Goal: Task Accomplishment & Management: Use online tool/utility

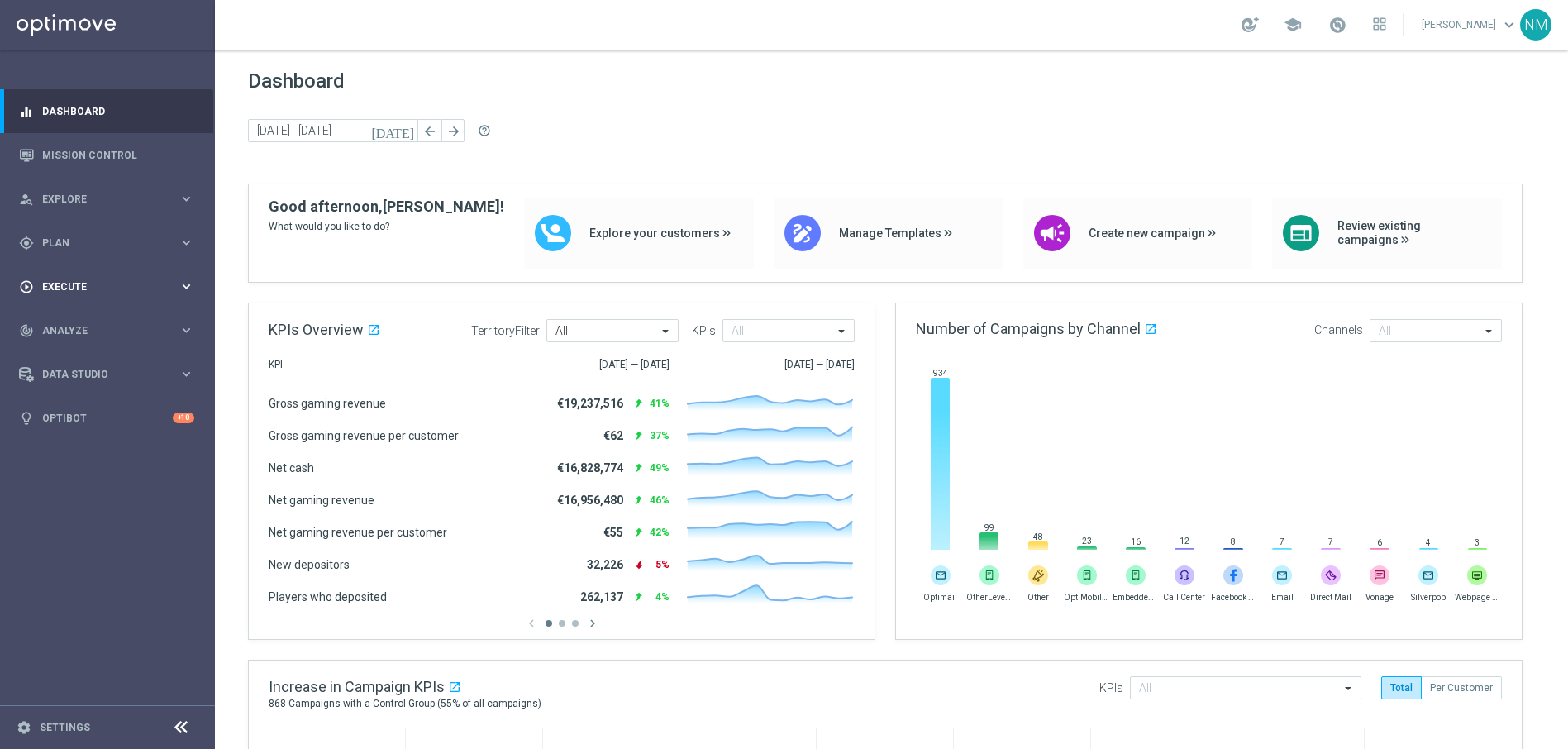
click at [135, 283] on span "Execute" at bounding box center [109, 286] width 136 height 10
click at [86, 320] on link "Campaign Builder" at bounding box center [107, 320] width 129 height 13
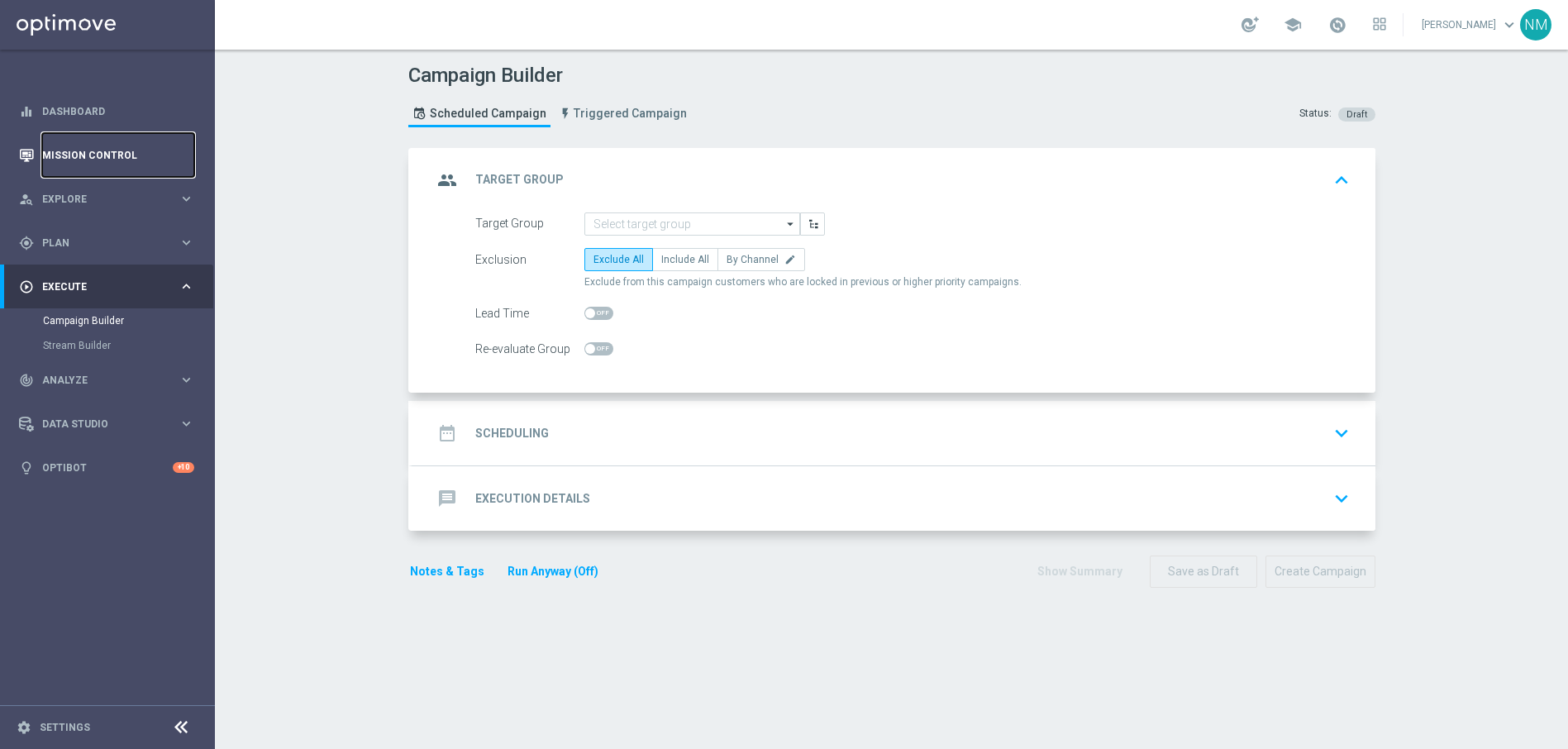
click at [86, 154] on link "Mission Control" at bounding box center [118, 155] width 152 height 44
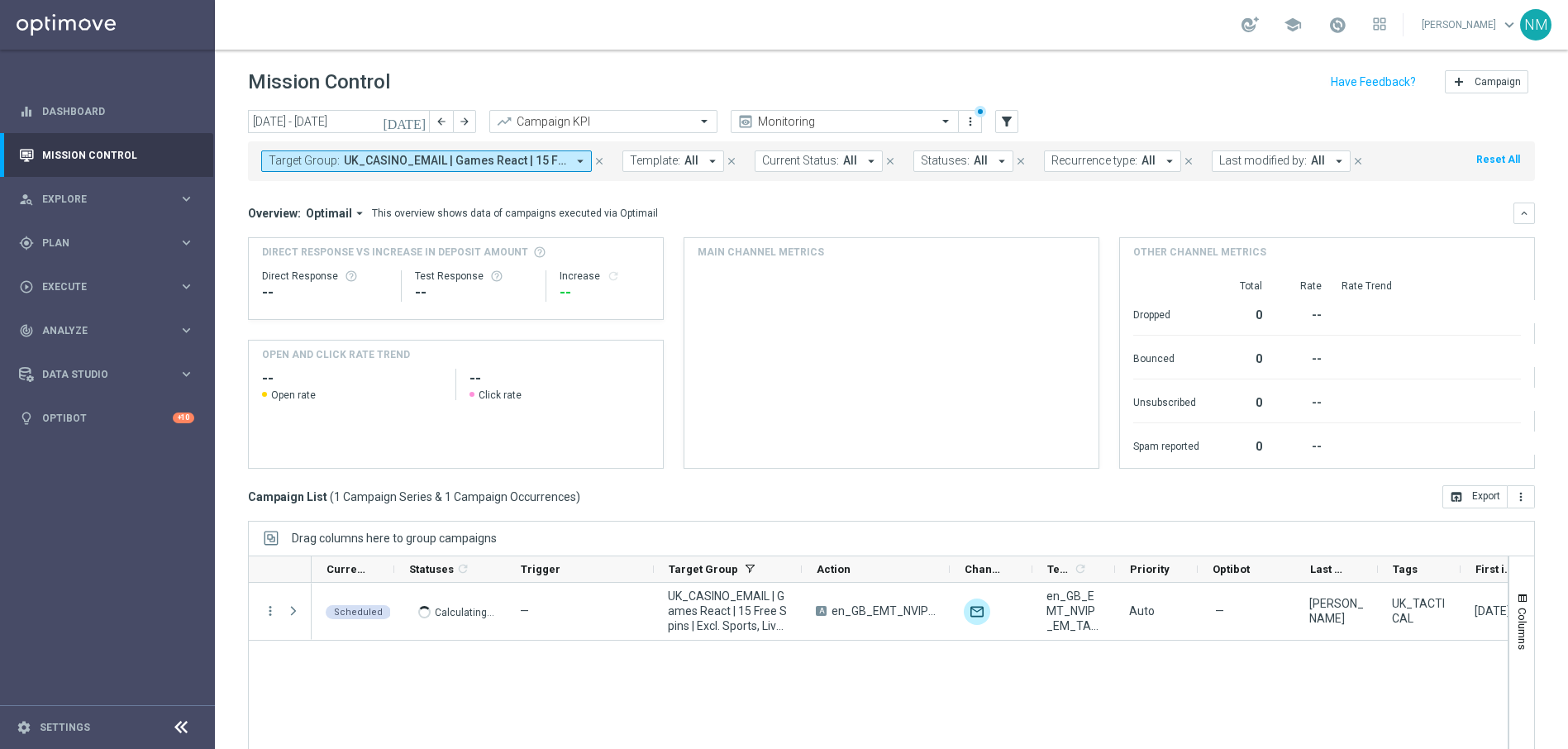
click at [576, 162] on icon "arrow_drop_down" at bounding box center [580, 161] width 15 height 15
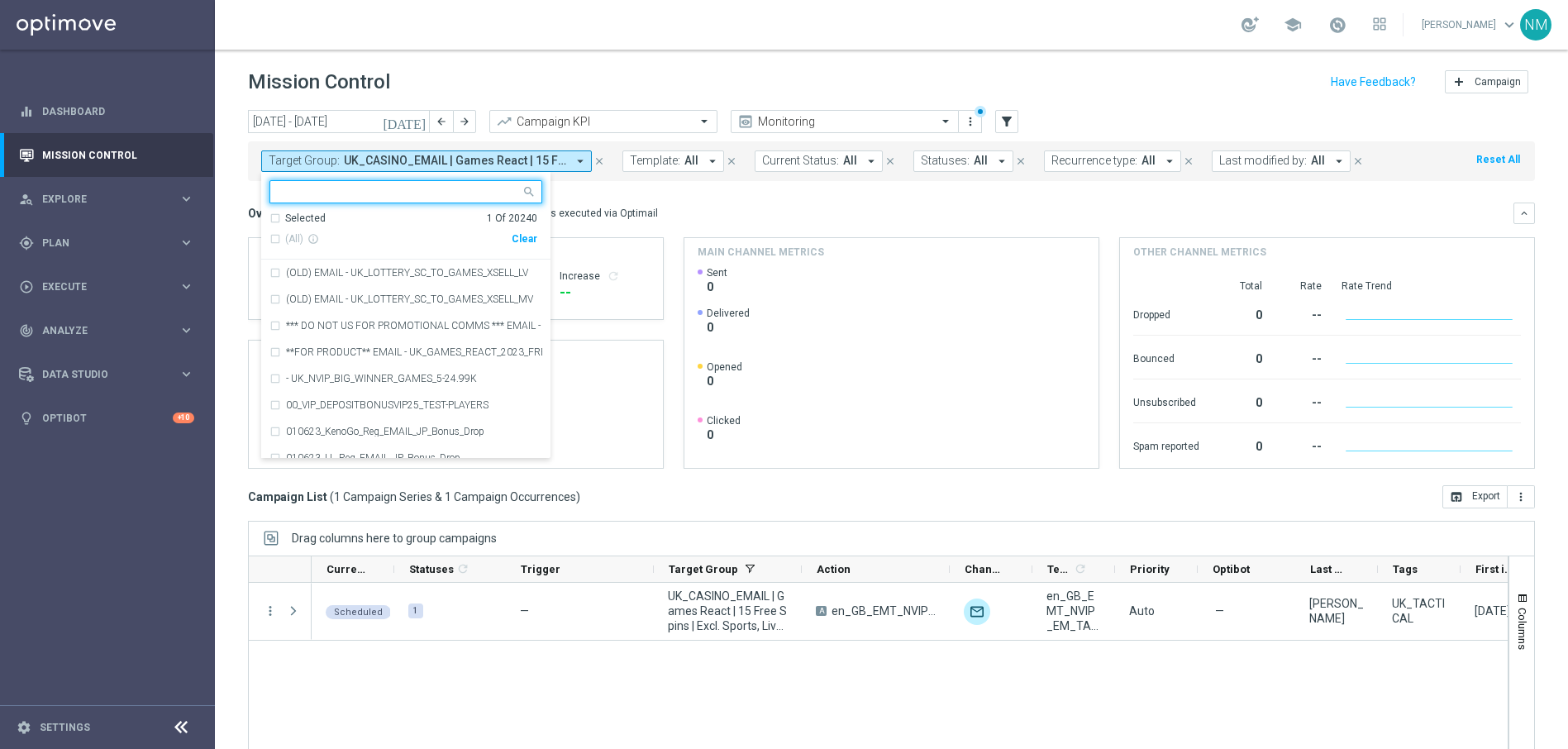
click at [0, 0] on div "Clear" at bounding box center [0, 0] width 0 height 0
click at [460, 186] on input "text" at bounding box center [399, 192] width 242 height 14
paste input "UK_CASINO_EMAIL | HVC_PlayerIdentification_BigWin"
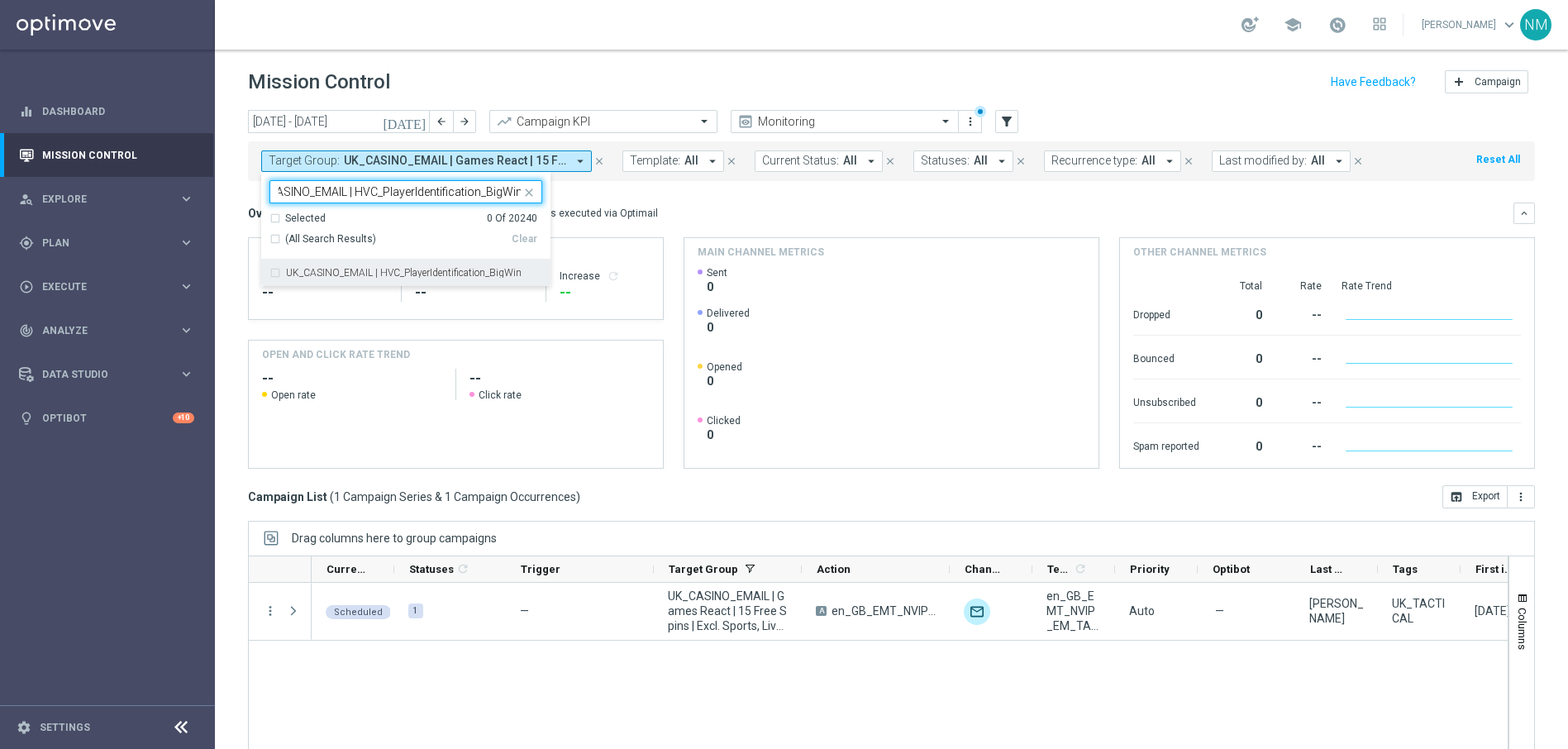
click at [459, 265] on div "UK_CASINO_EMAIL | HVC_PlayerIdentification_BigWin" at bounding box center [405, 272] width 273 height 26
type input "UK_CASINO_EMAIL | HVC_PlayerIdentification_BigWin"
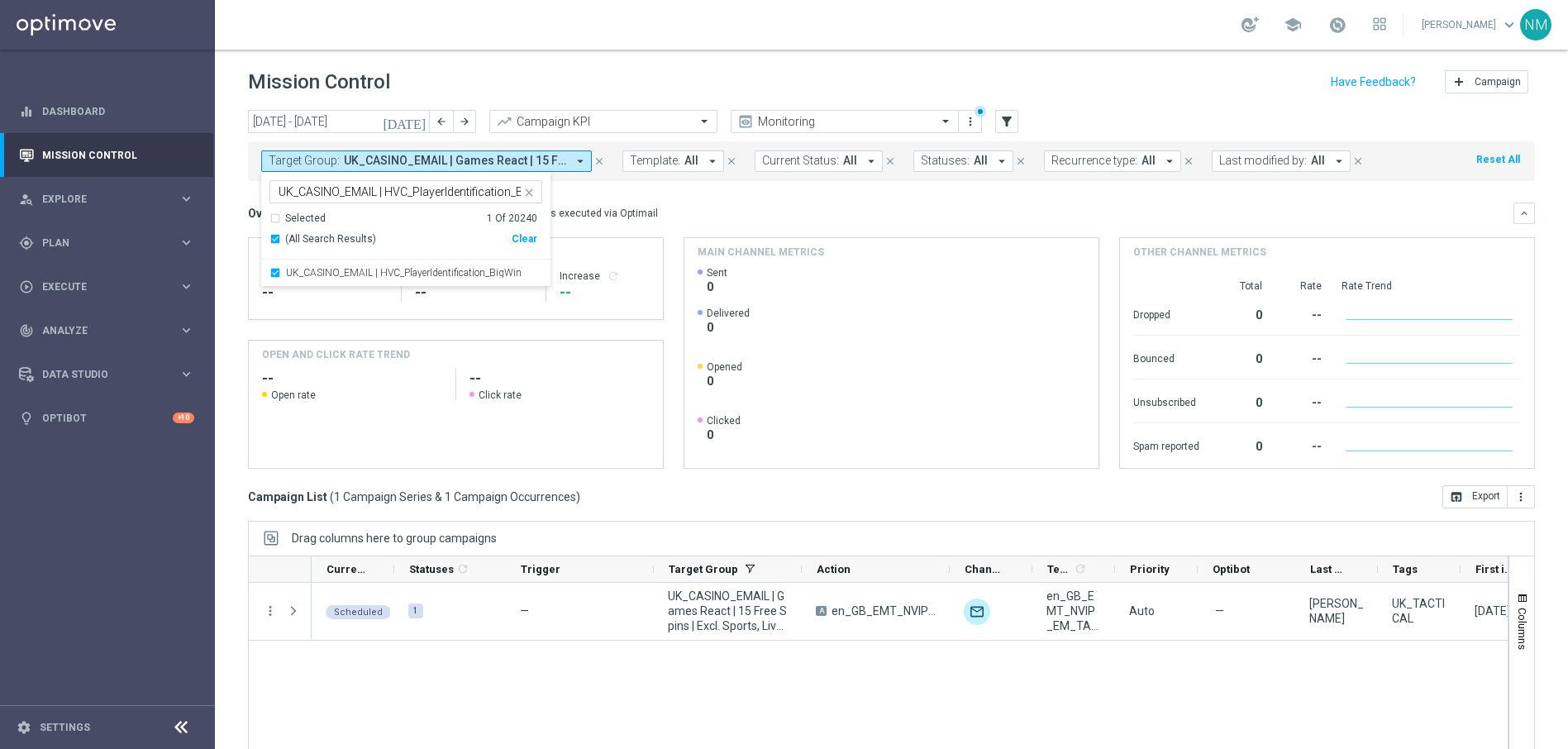
click at [641, 200] on mini-dashboard "Overview: Optimail arrow_drop_down This overview shows data of campaigns execut…" at bounding box center [891, 332] width 1287 height 304
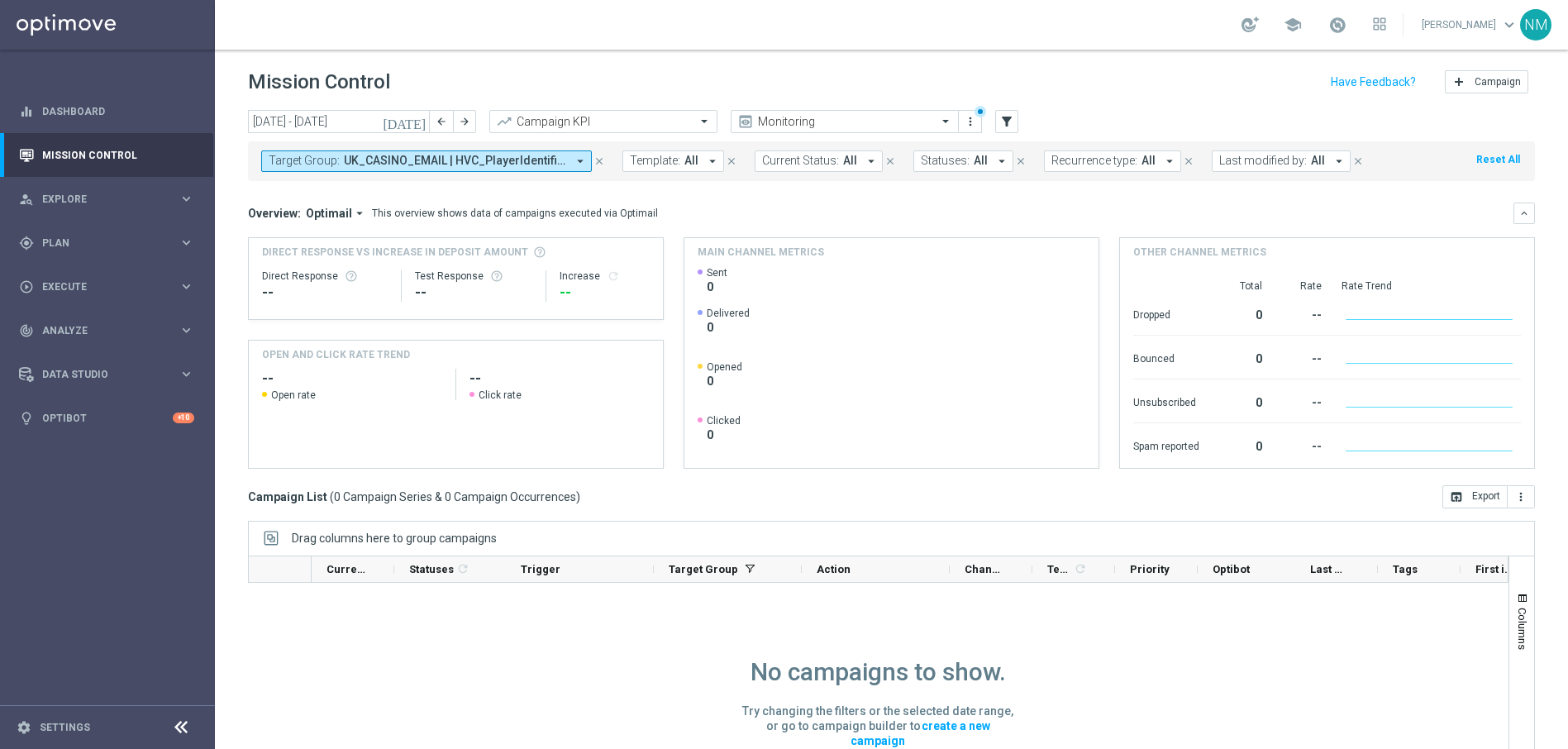
click at [414, 123] on icon "[DATE]" at bounding box center [404, 121] width 45 height 15
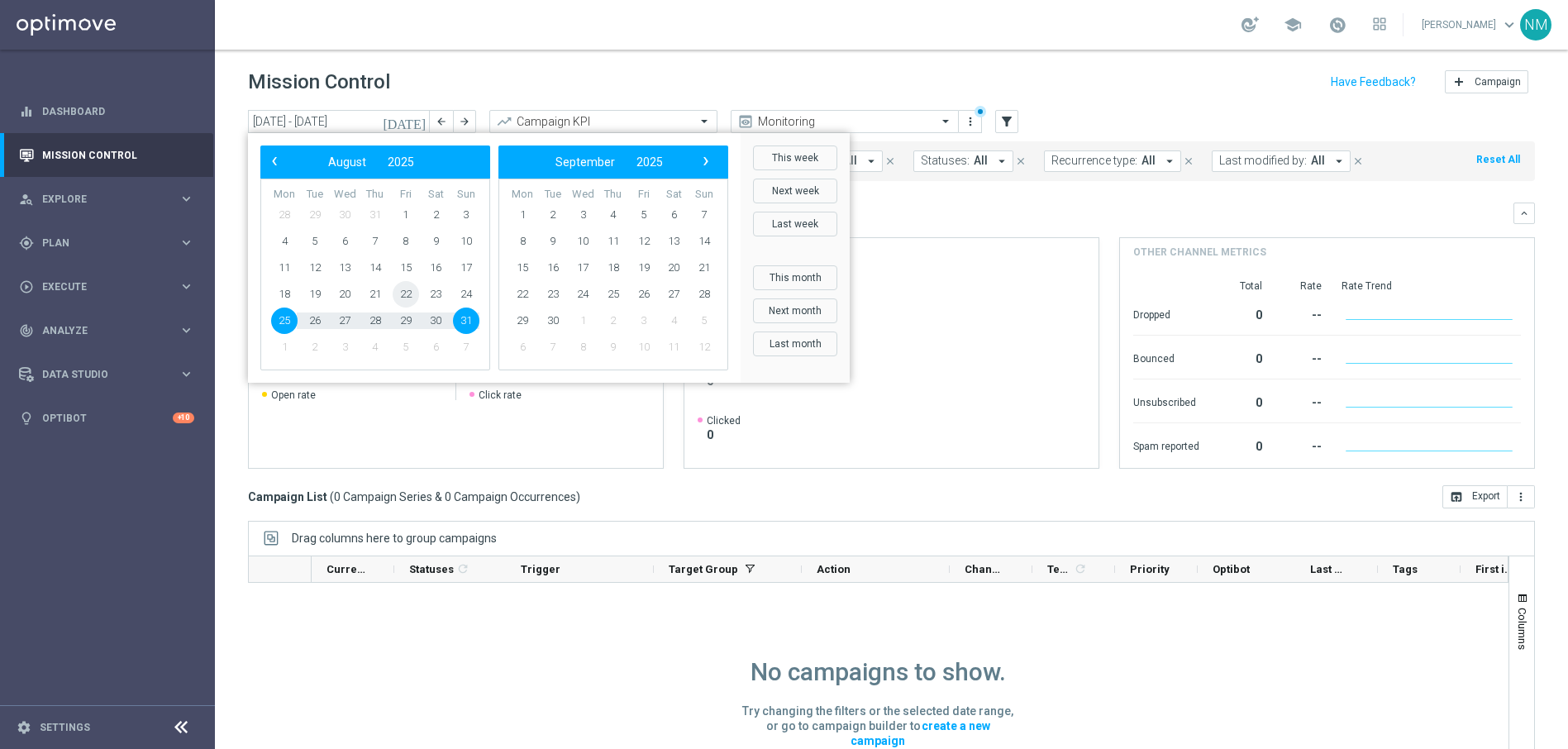
click at [409, 290] on span "22" at bounding box center [405, 294] width 26 height 26
click at [409, 318] on span "29" at bounding box center [405, 320] width 26 height 26
type input "22 Aug 2025 - 29 Aug 2025"
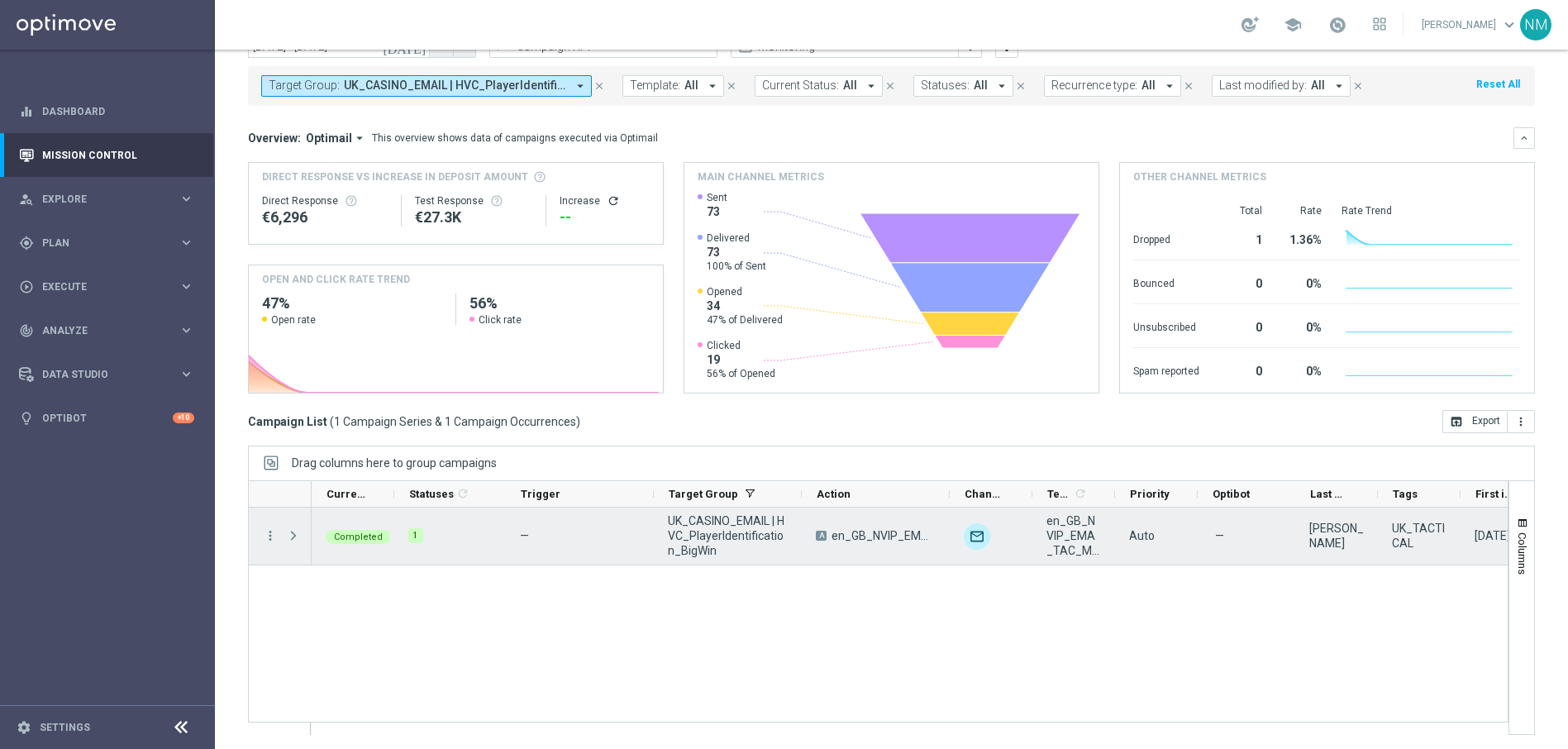
scroll to position [78, 0]
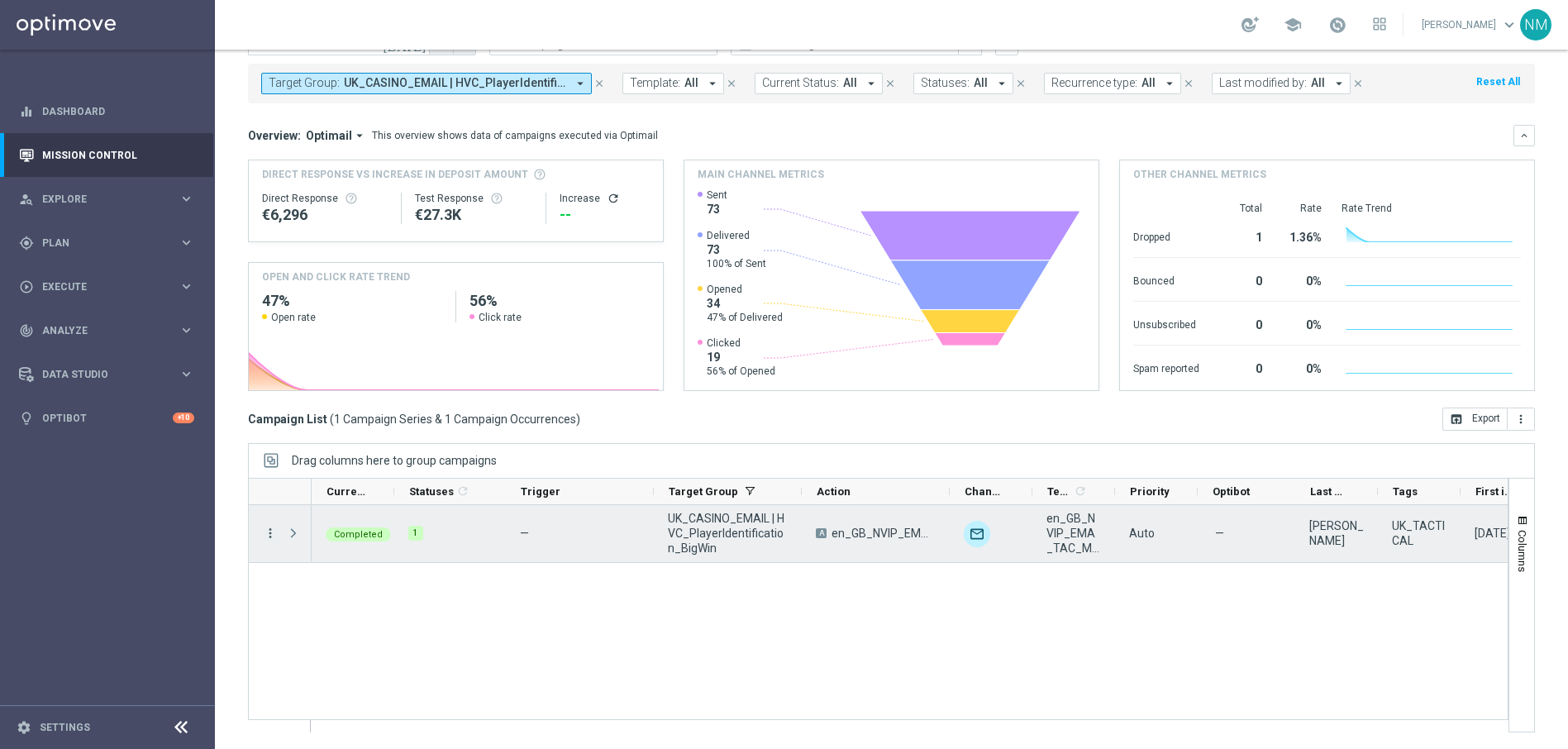
click at [268, 531] on icon "more_vert" at bounding box center [270, 533] width 15 height 15
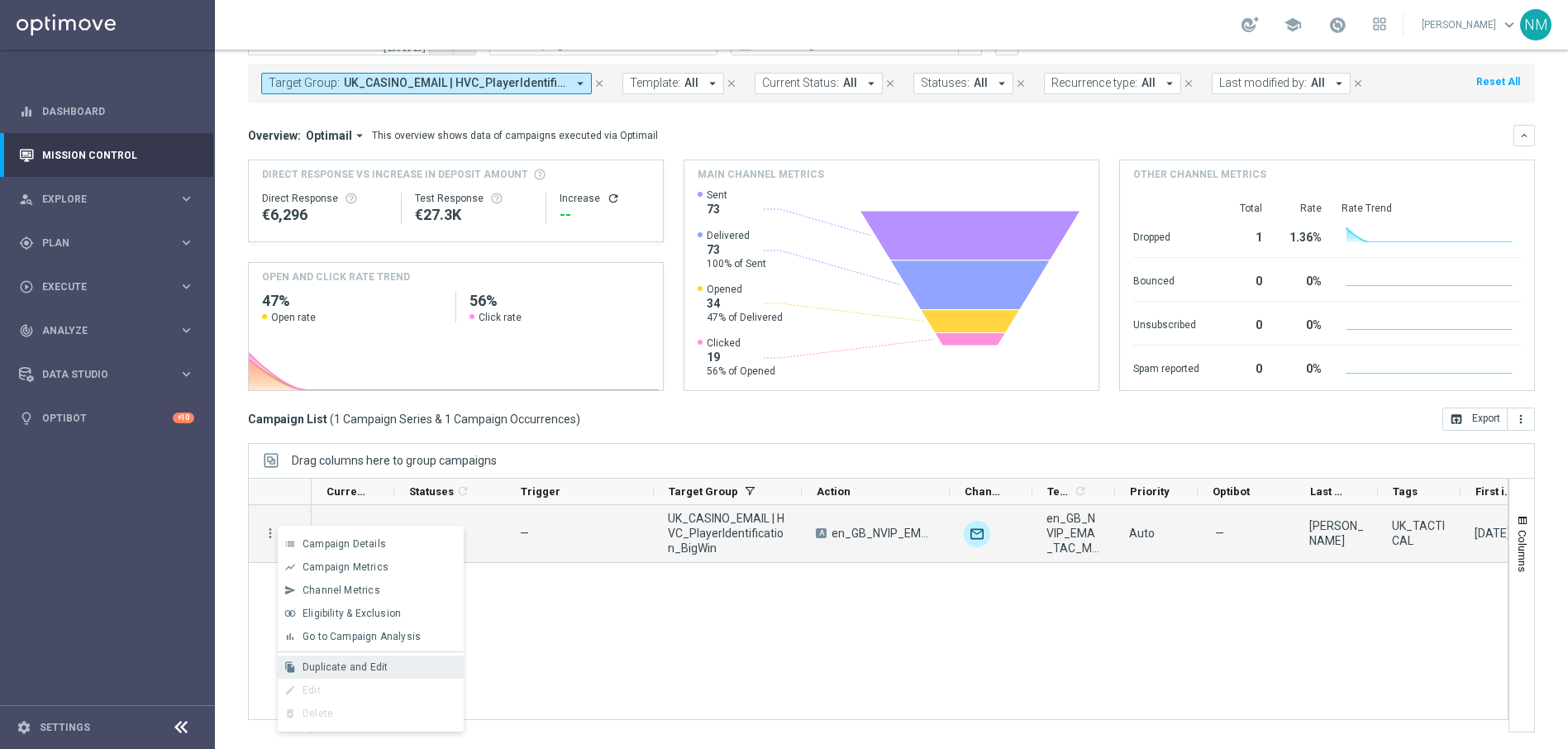
click at [322, 662] on span "Duplicate and Edit" at bounding box center [345, 667] width 85 height 12
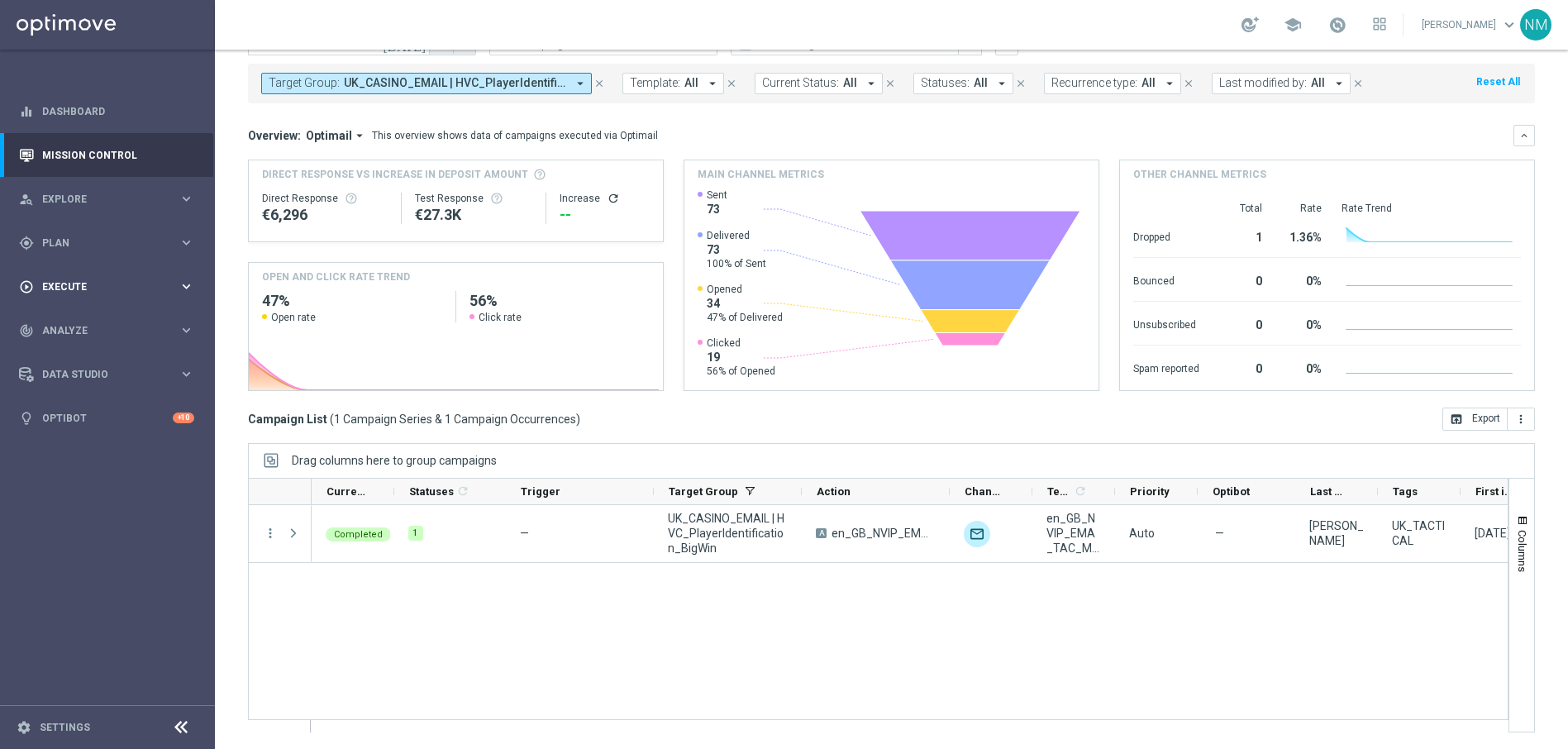
click at [93, 284] on span "Execute" at bounding box center [109, 286] width 136 height 10
click at [83, 218] on div "person_search Explore keyboard_arrow_right" at bounding box center [107, 199] width 213 height 44
click at [87, 215] on div "person_search Explore keyboard_arrow_right" at bounding box center [107, 199] width 213 height 44
click at [87, 239] on span "Plan" at bounding box center [109, 243] width 136 height 10
click at [85, 278] on link "Target Groups" at bounding box center [107, 276] width 129 height 13
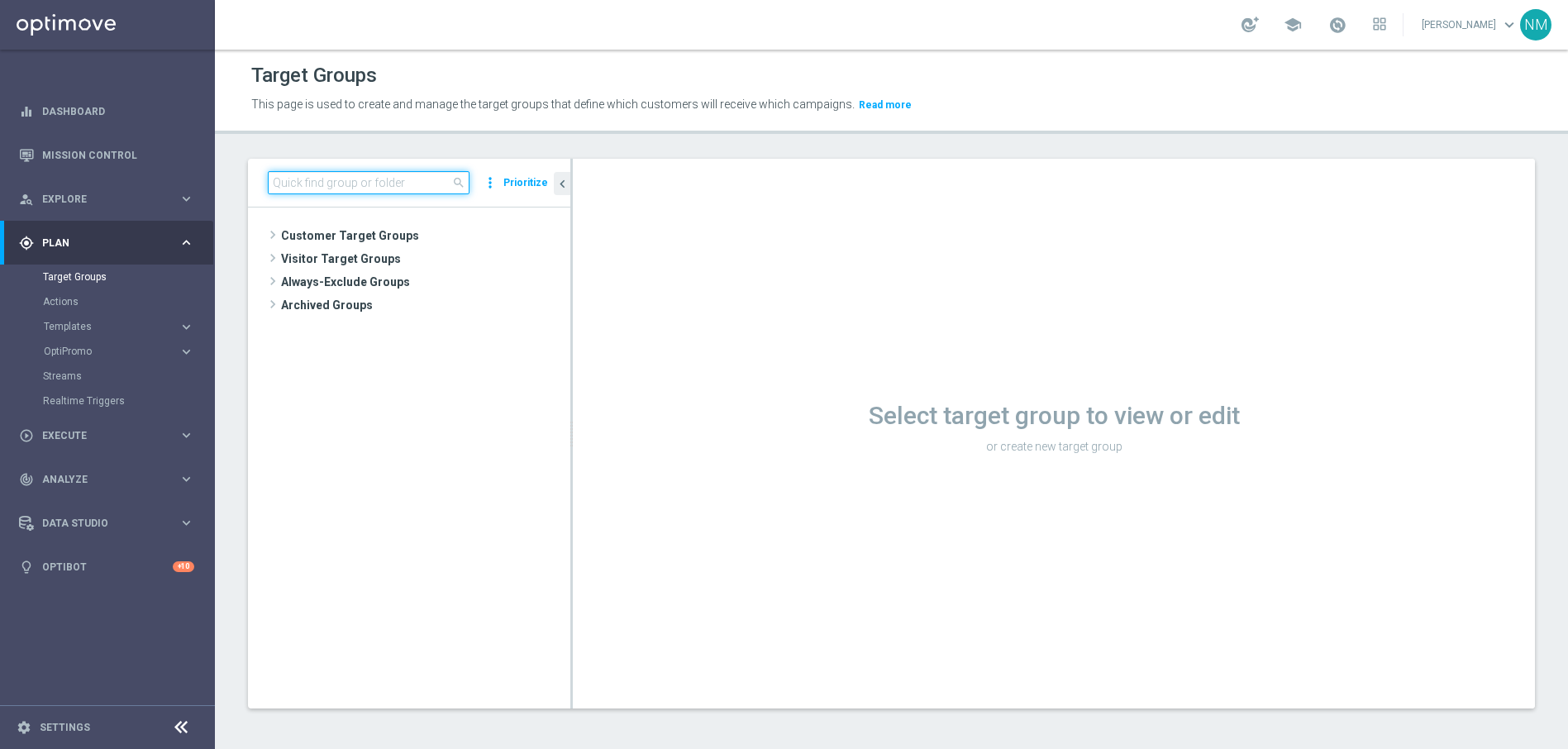
click at [405, 183] on input at bounding box center [369, 182] width 202 height 23
paste input "UK_CASINO_EMAIL | HVC_PlayerIdentification_BigWin"
type input "UK_CASINO_EMAIL | HVC_PlayerIdentification_BigWin"
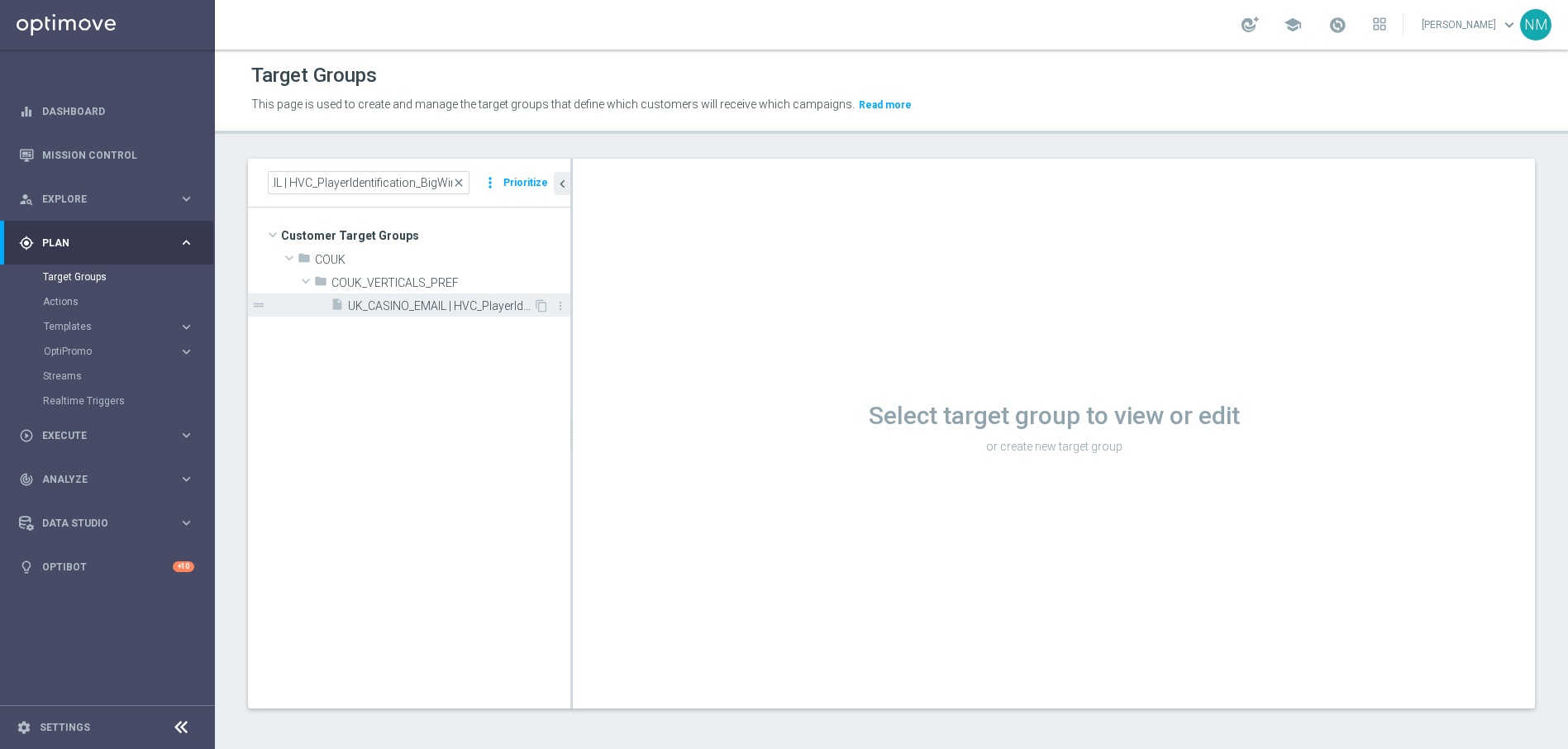
click at [444, 306] on span "UK_CASINO_EMAIL | HVC_PlayerIdentification_BigWin" at bounding box center [440, 306] width 185 height 14
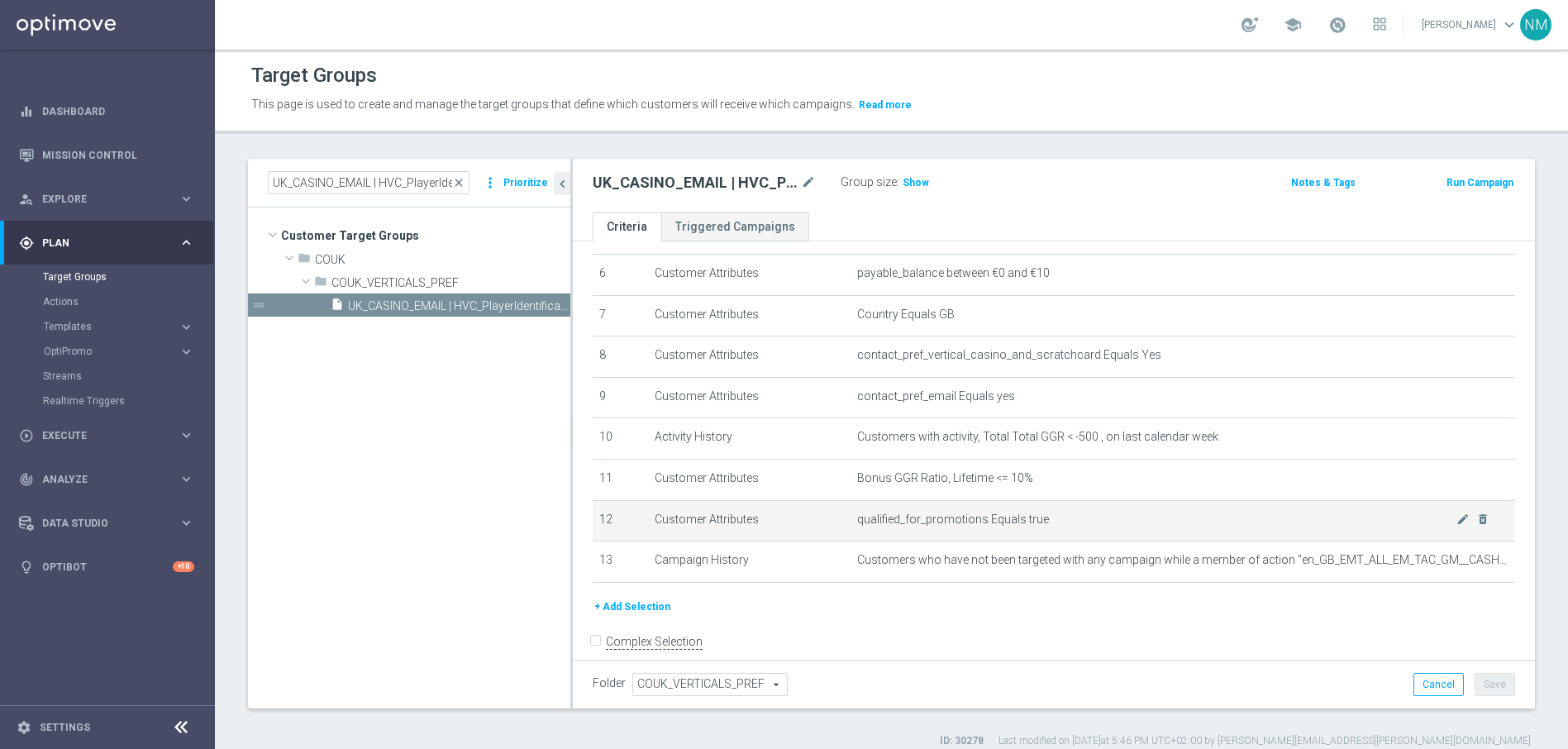
scroll to position [250, 0]
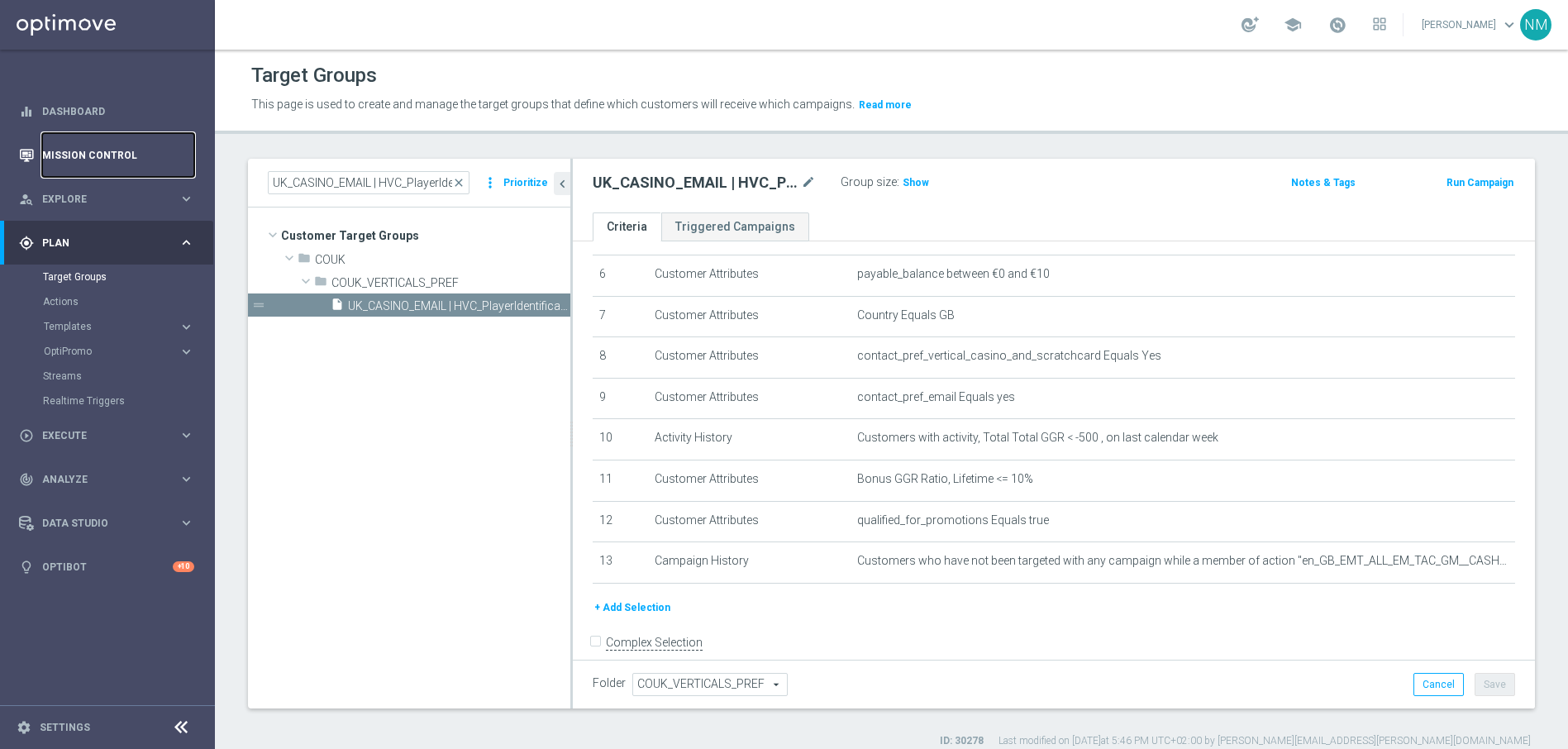
click at [119, 165] on link "Mission Control" at bounding box center [118, 155] width 152 height 44
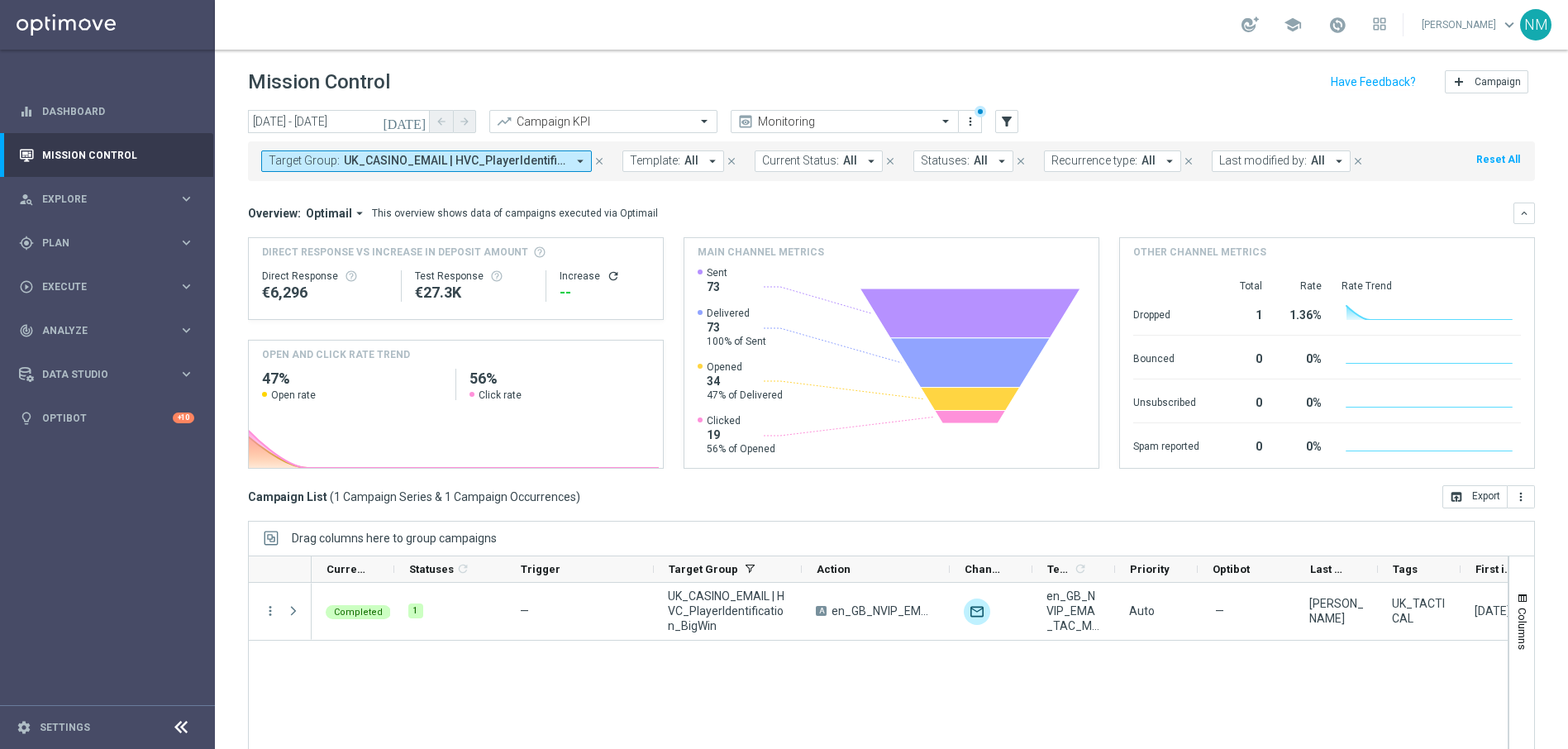
click at [577, 161] on icon "arrow_drop_down" at bounding box center [580, 161] width 15 height 15
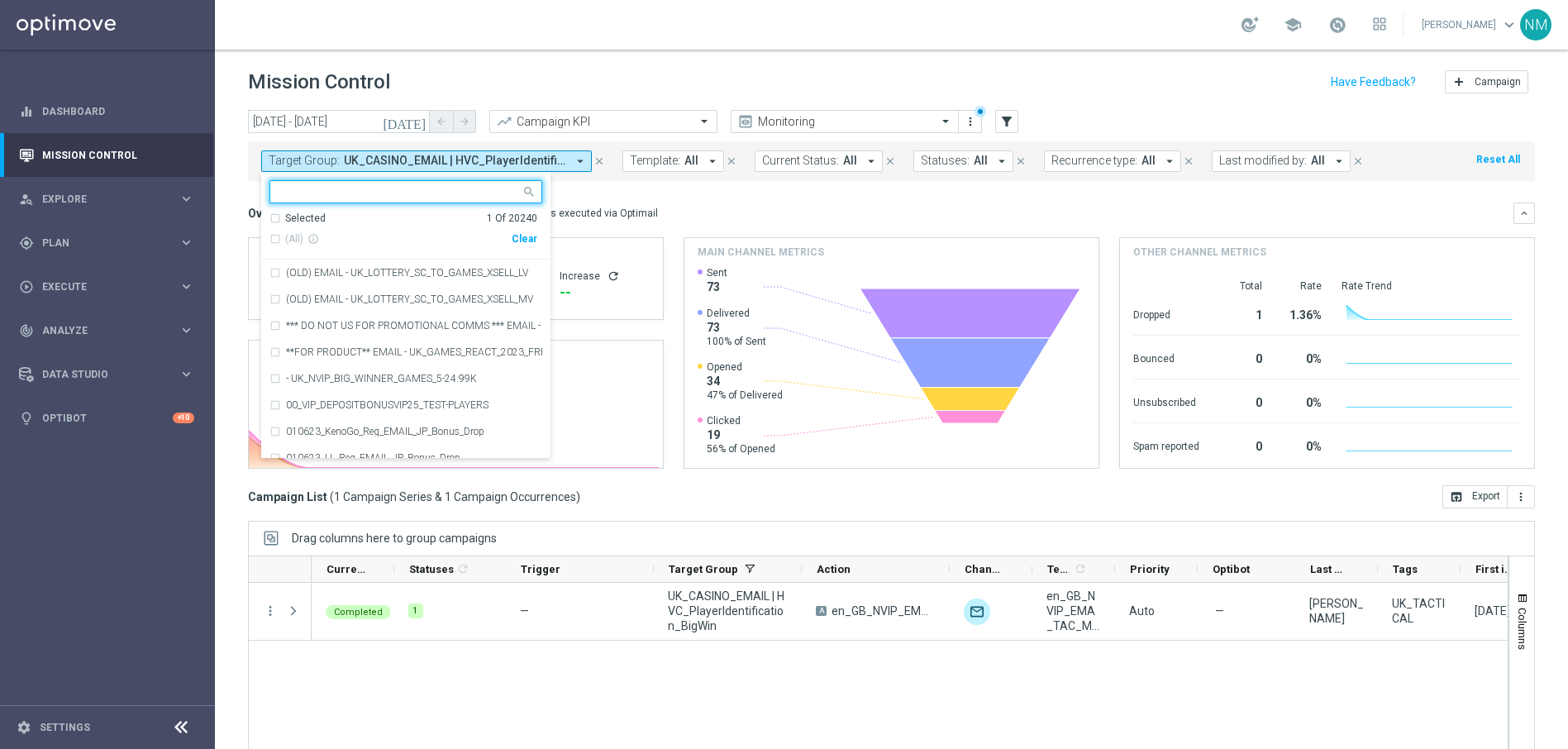
click at [0, 0] on div "Clear" at bounding box center [0, 0] width 0 height 0
click at [483, 189] on input "text" at bounding box center [399, 192] width 242 height 14
paste input "UK_CASINO_EMAIL | HVC_PlayerIdentification_BigDrop"
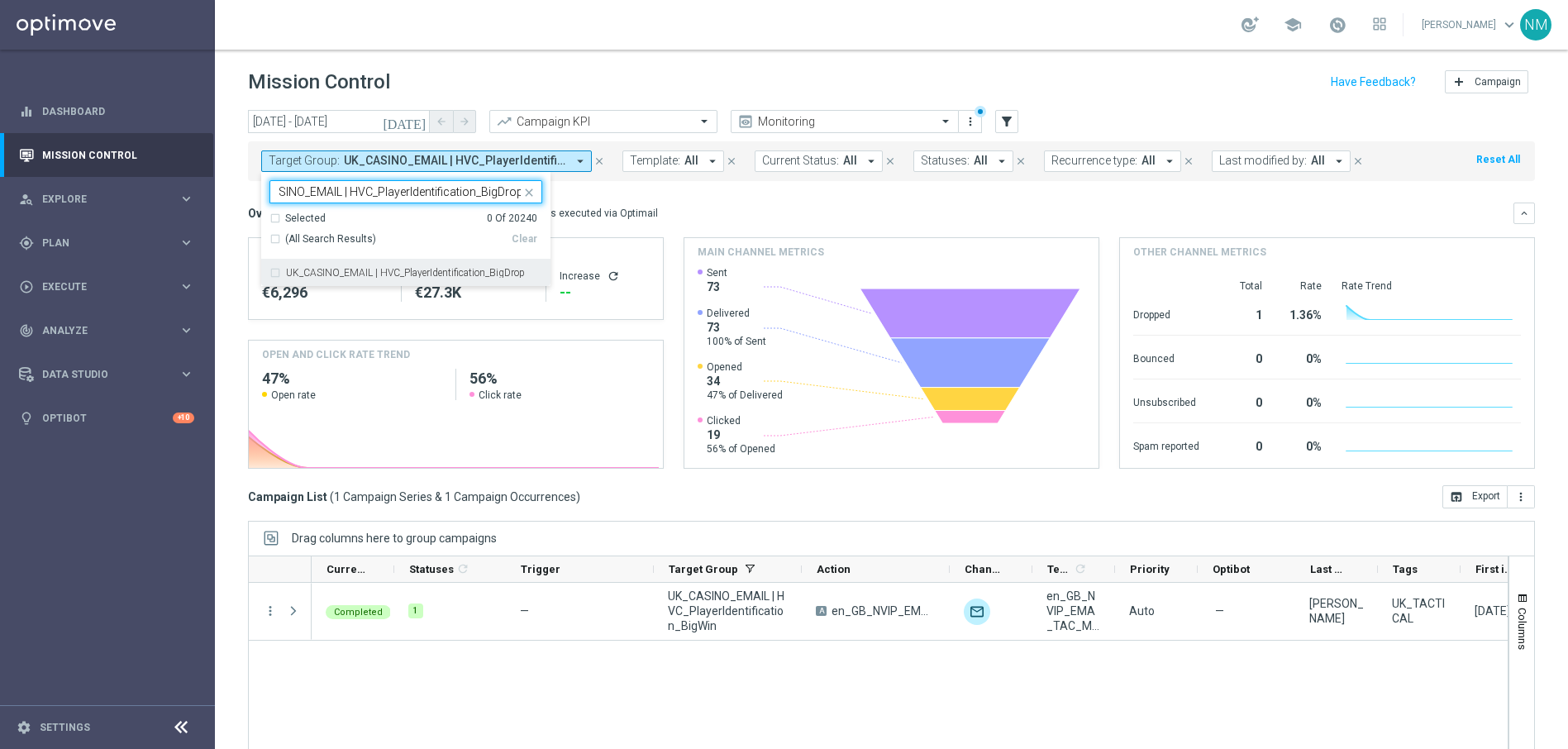
click at [467, 270] on label "UK_CASINO_EMAIL | HVC_PlayerIdentification_BigDrop" at bounding box center [405, 273] width 239 height 10
type input "UK_CASINO_EMAIL | HVC_PlayerIdentification_BigDrop"
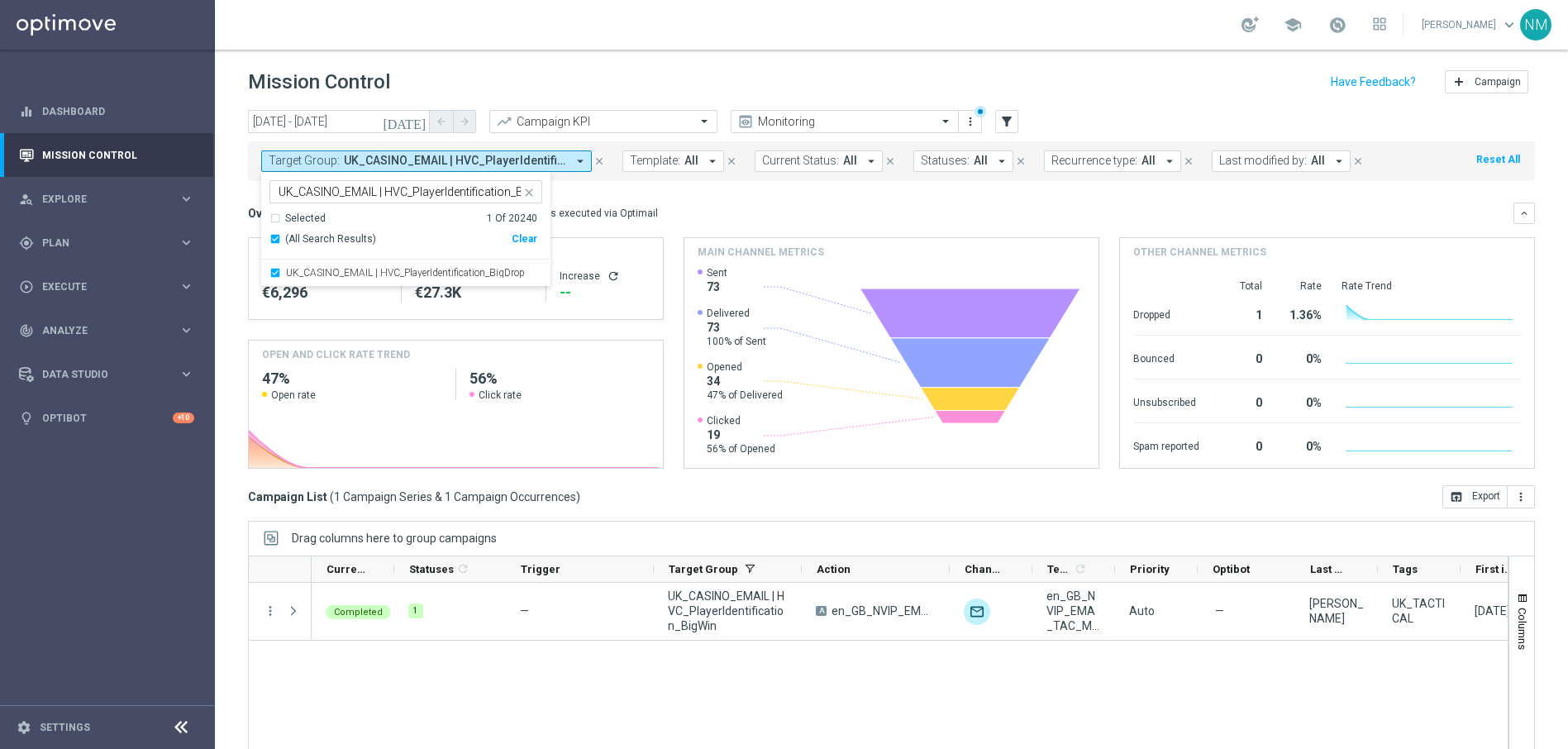
click at [675, 199] on mini-dashboard "Overview: Optimail arrow_drop_down This overview shows data of campaigns execut…" at bounding box center [891, 332] width 1287 height 304
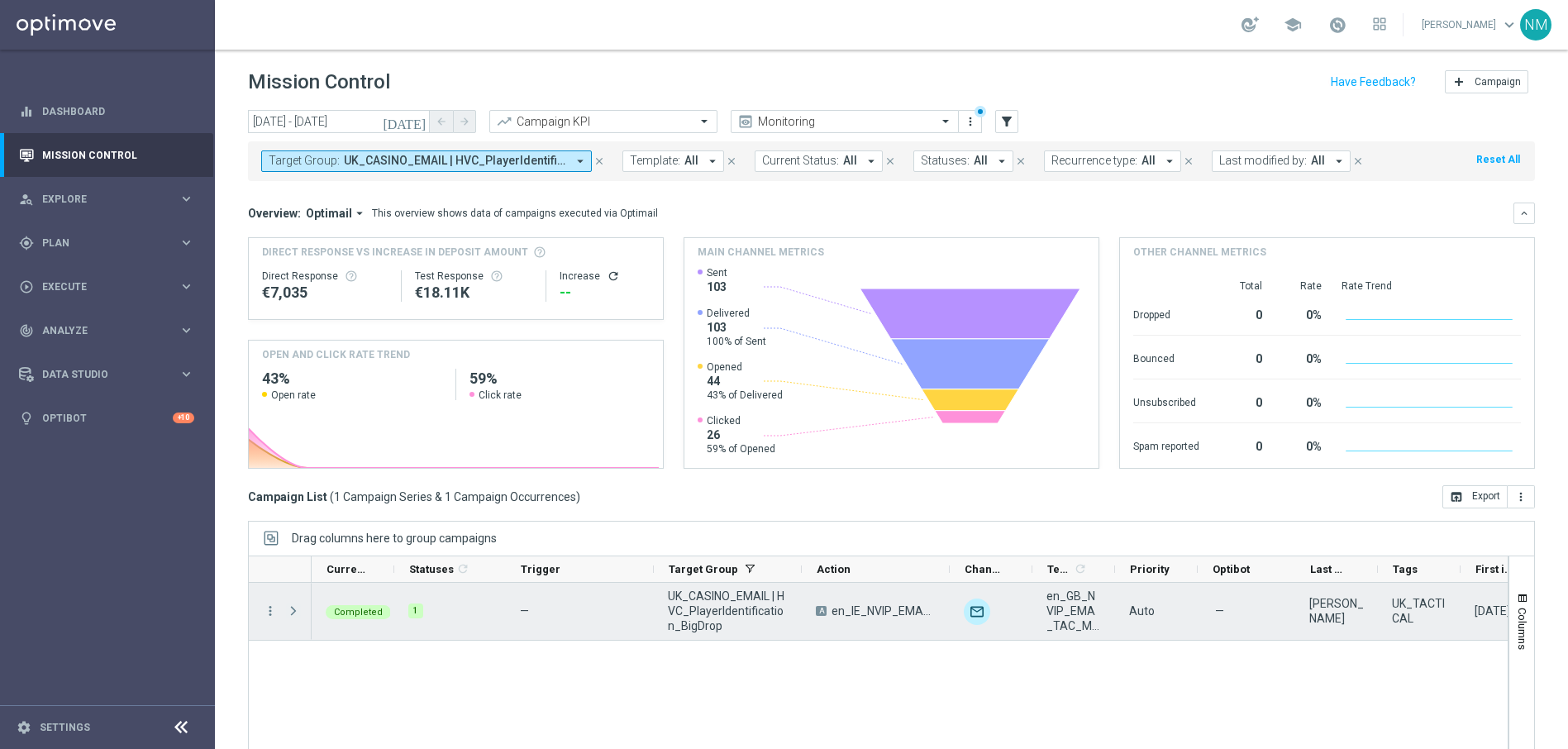
click at [296, 608] on span at bounding box center [293, 610] width 15 height 13
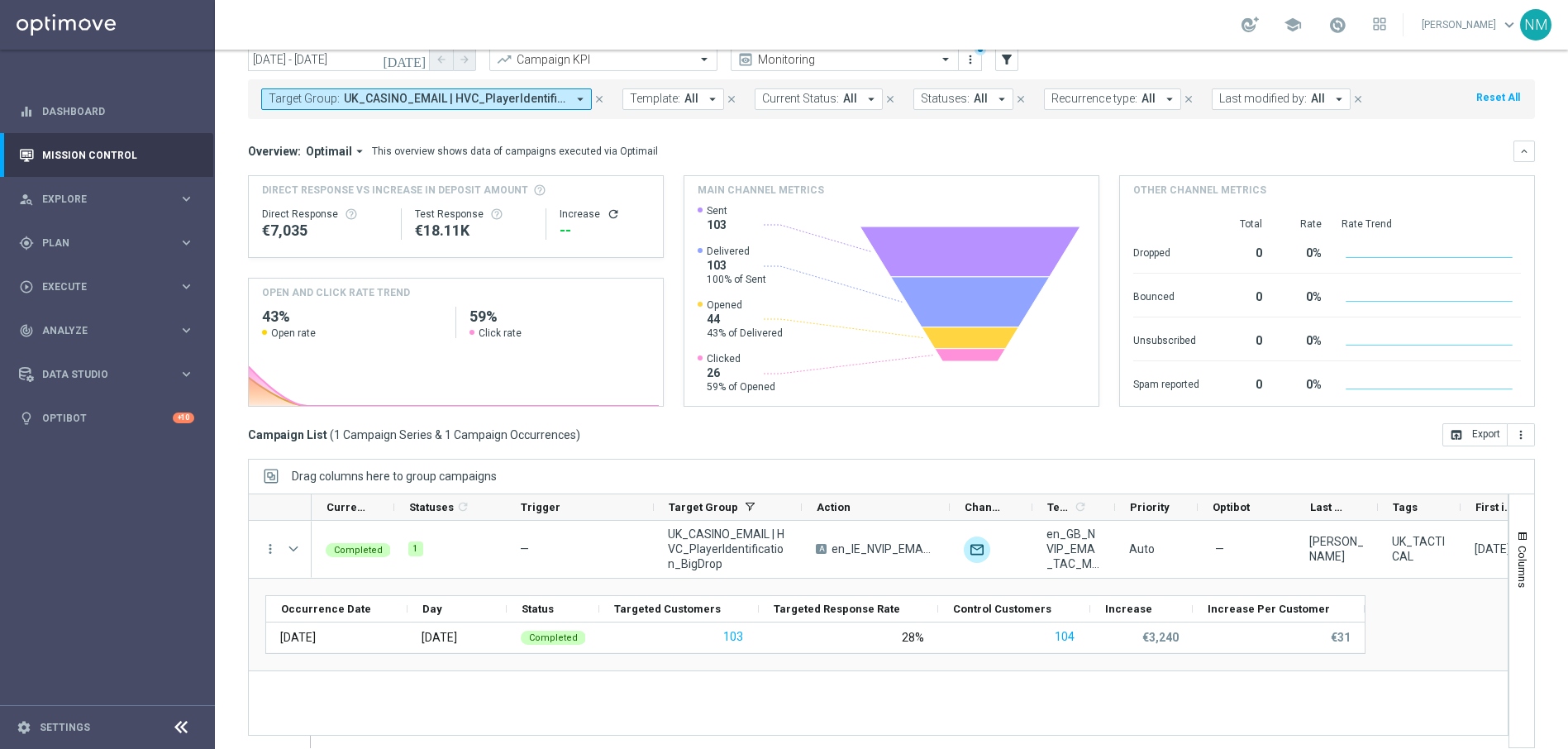
scroll to position [78, 0]
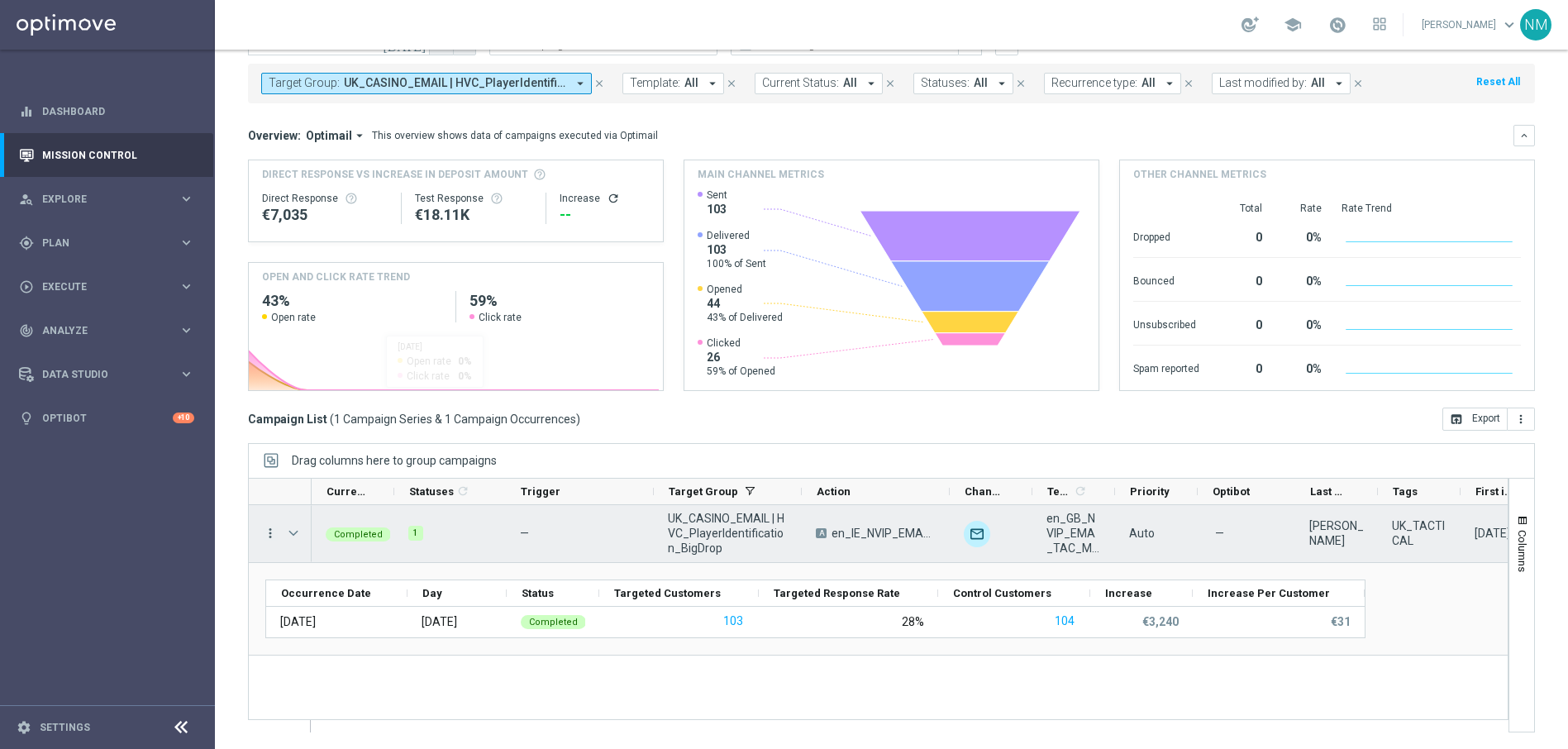
click at [270, 536] on icon "more_vert" at bounding box center [270, 533] width 15 height 15
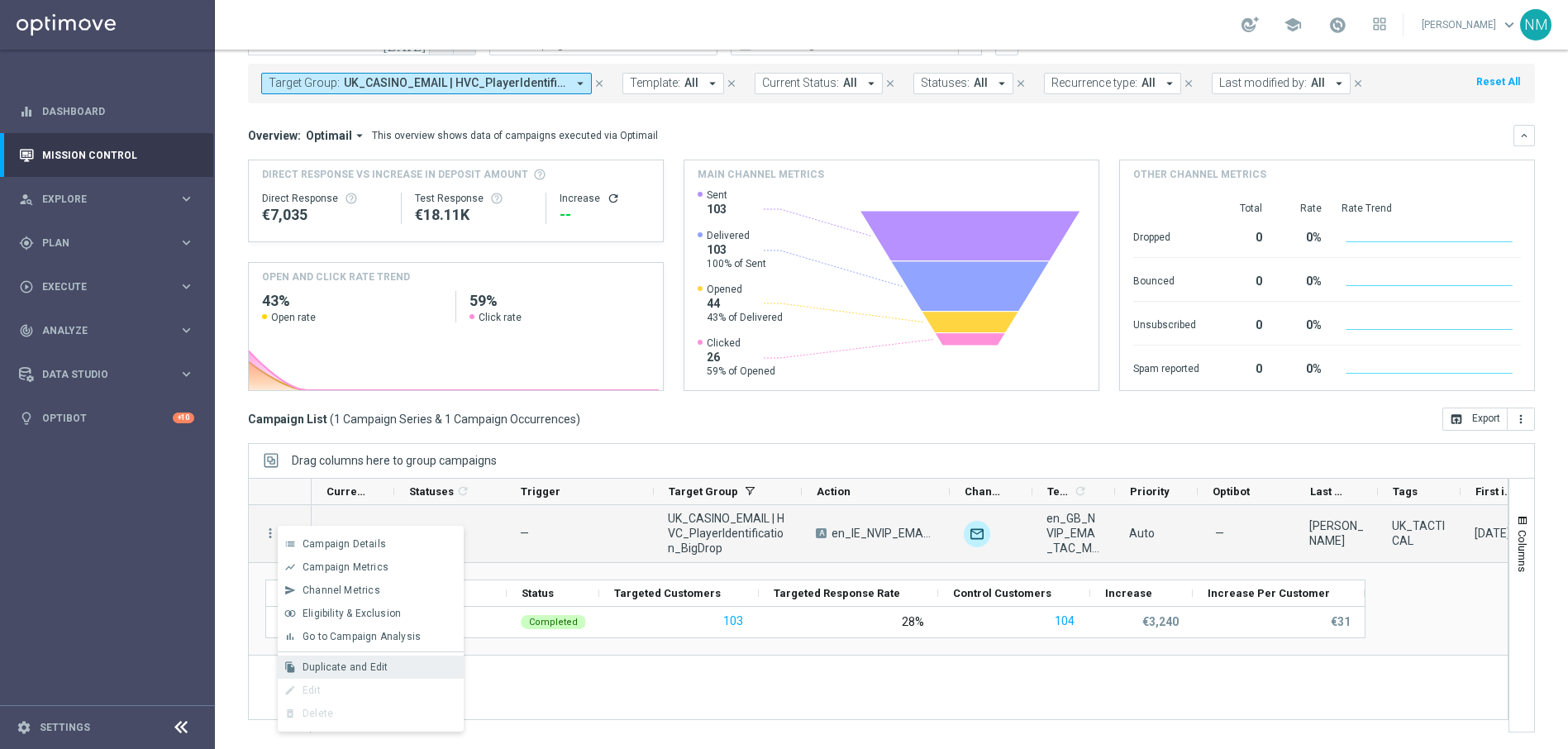
click at [351, 665] on span "Duplicate and Edit" at bounding box center [345, 667] width 85 height 12
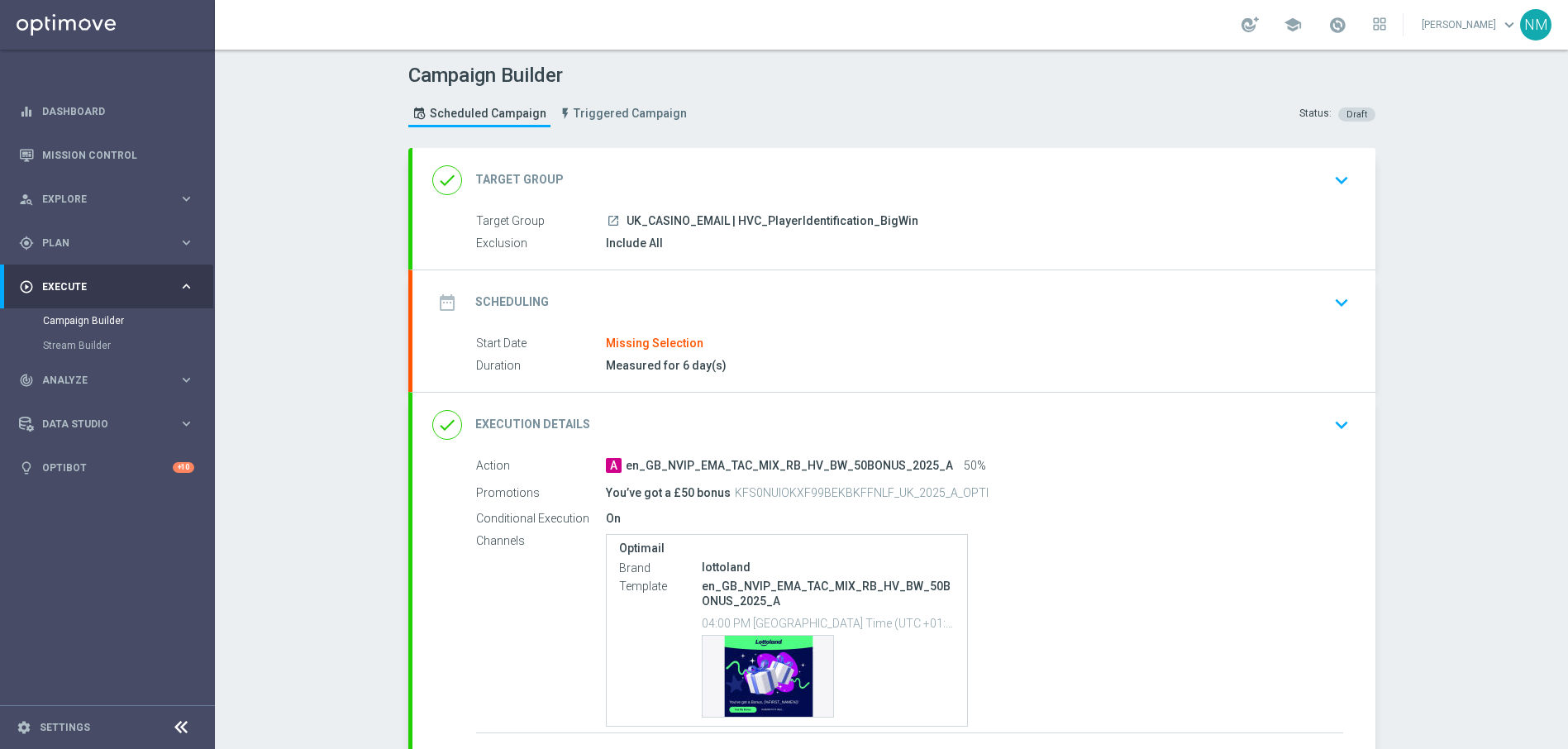
click at [1176, 294] on div "date_range Scheduling keyboard_arrow_down" at bounding box center [894, 302] width 923 height 31
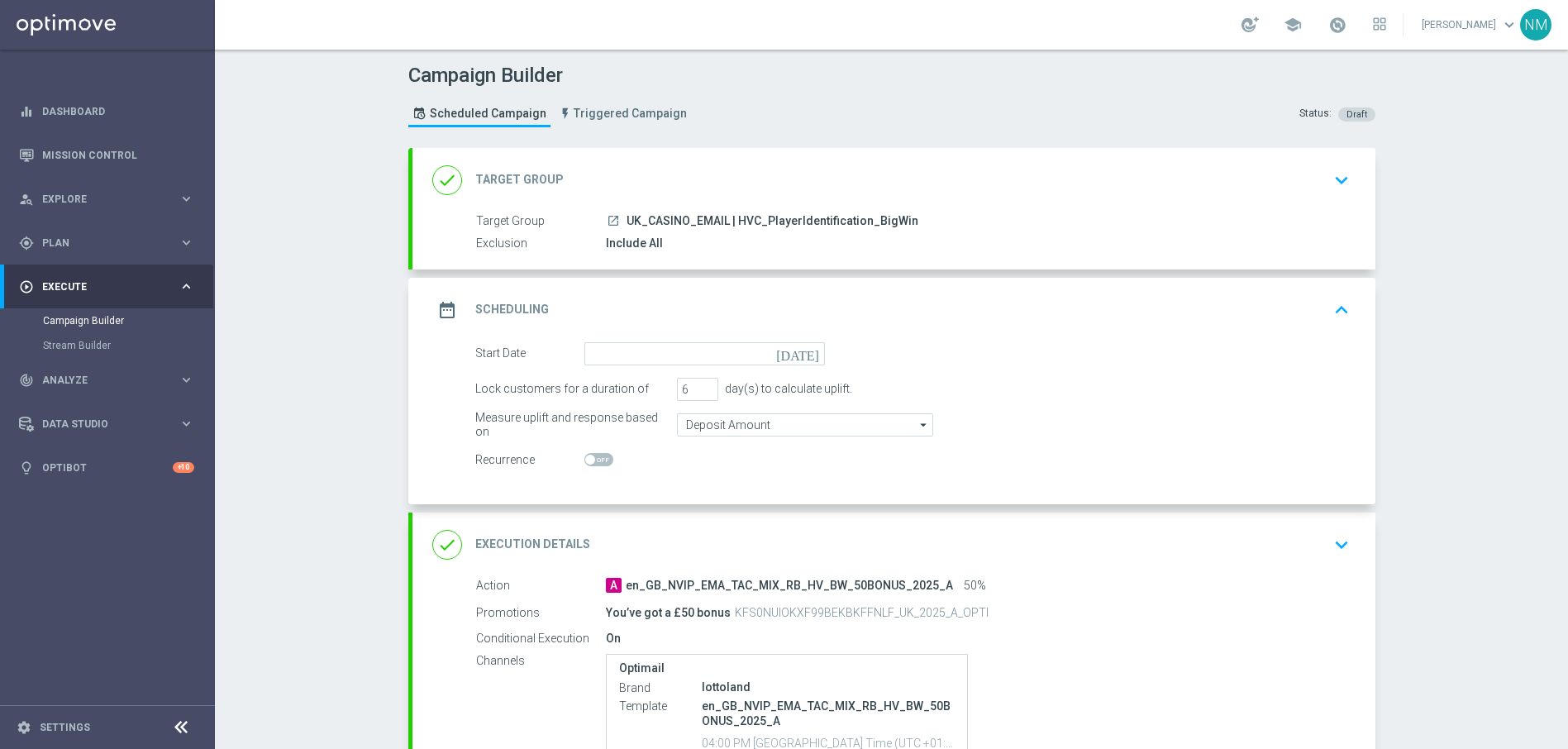
click at [808, 353] on icon "[DATE]" at bounding box center [800, 351] width 48 height 18
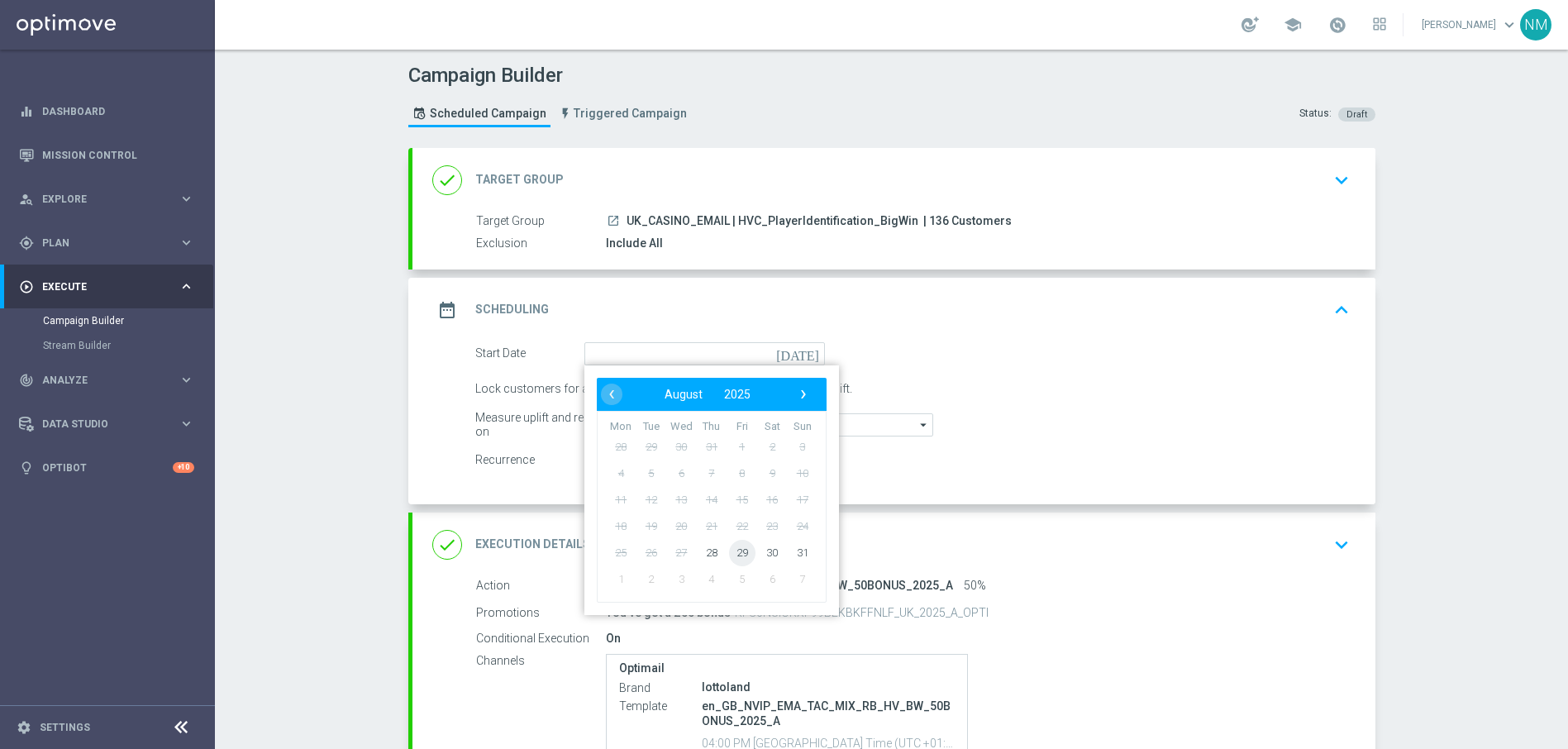
click at [732, 546] on span "29" at bounding box center [741, 552] width 26 height 26
type input "[DATE]"
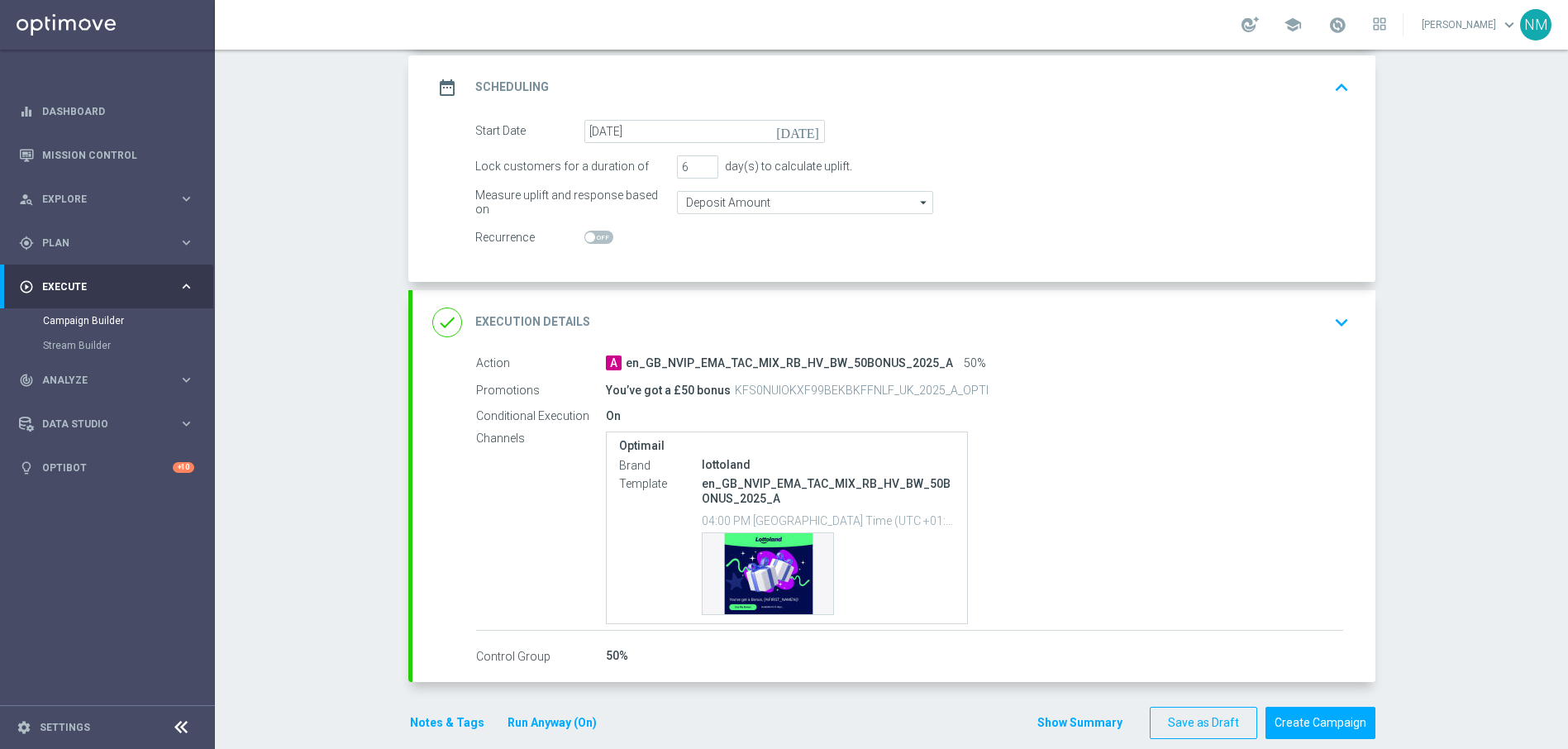
scroll to position [245, 0]
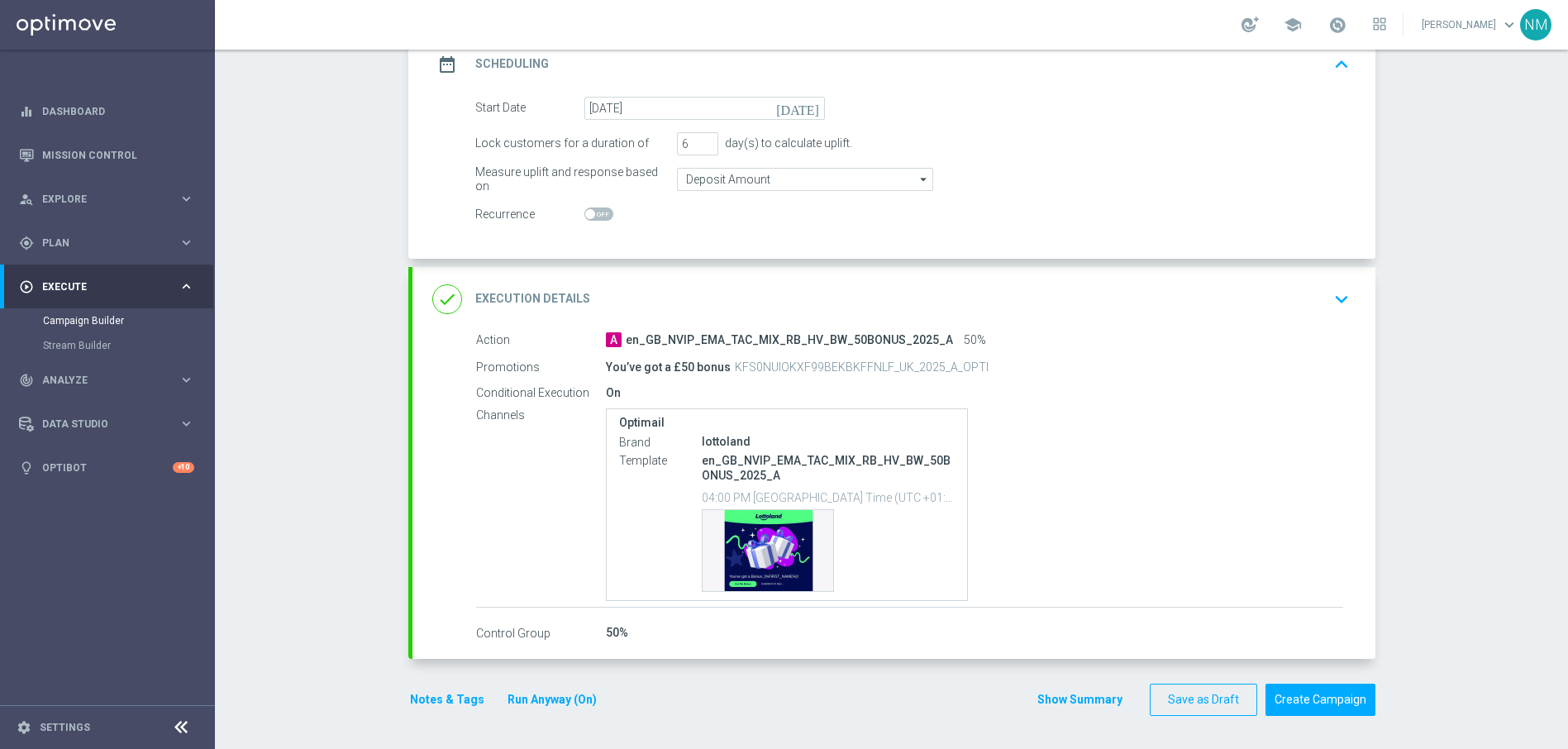
click at [1317, 296] on div "done Execution Details keyboard_arrow_down" at bounding box center [894, 299] width 923 height 31
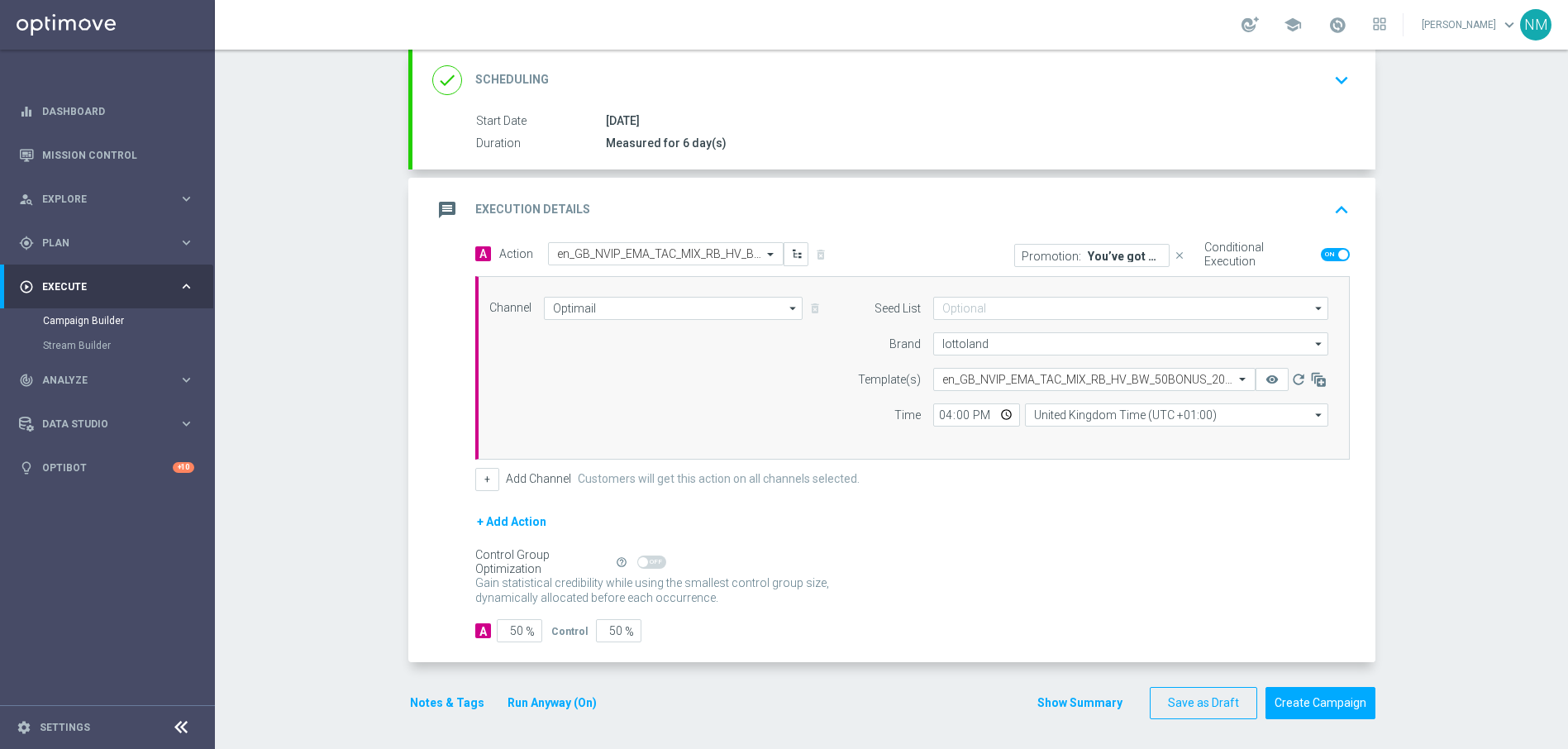
scroll to position [225, 0]
click at [1333, 208] on icon "keyboard_arrow_up" at bounding box center [1341, 206] width 25 height 25
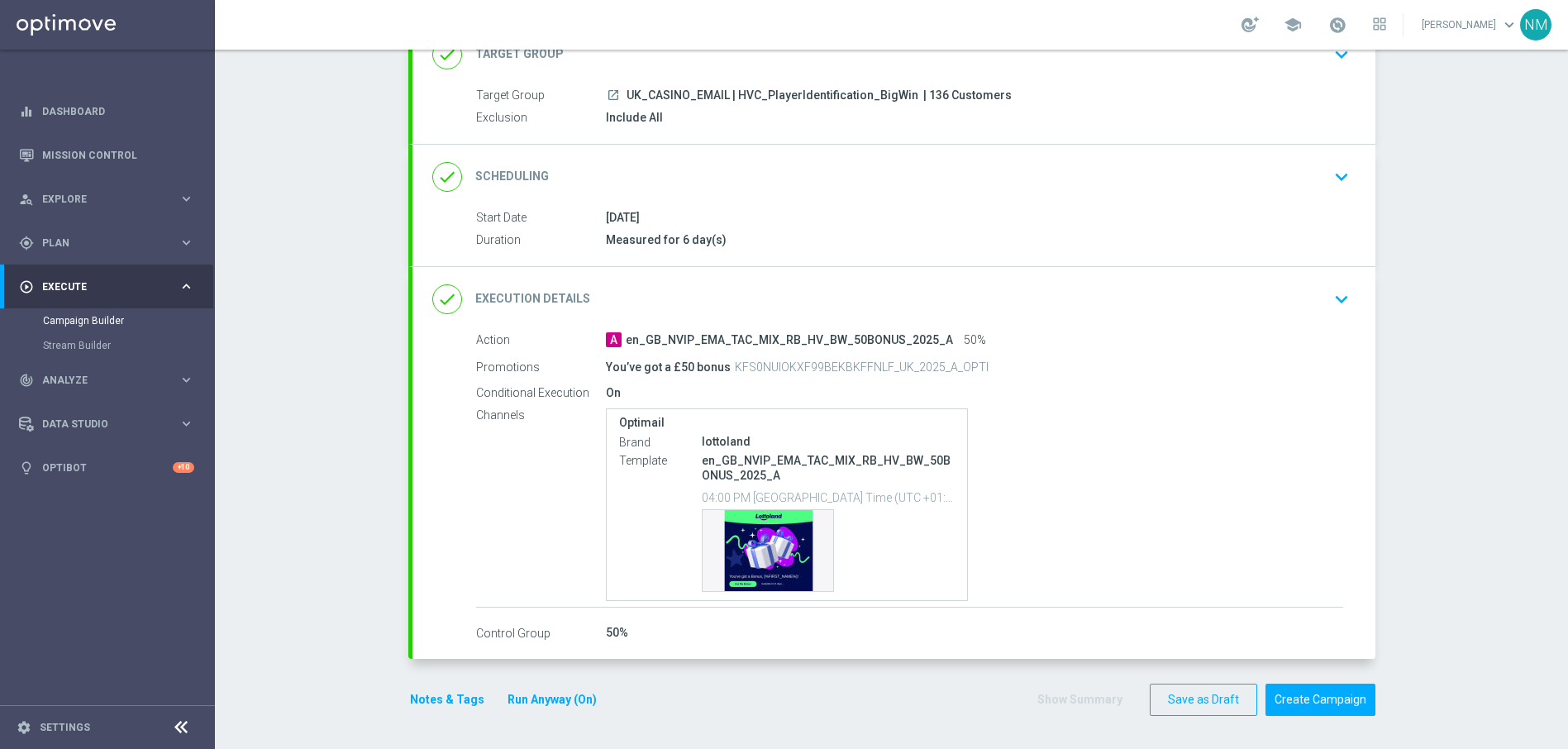
scroll to position [126, 0]
click at [430, 690] on button "Notes & Tags" at bounding box center [447, 700] width 78 height 21
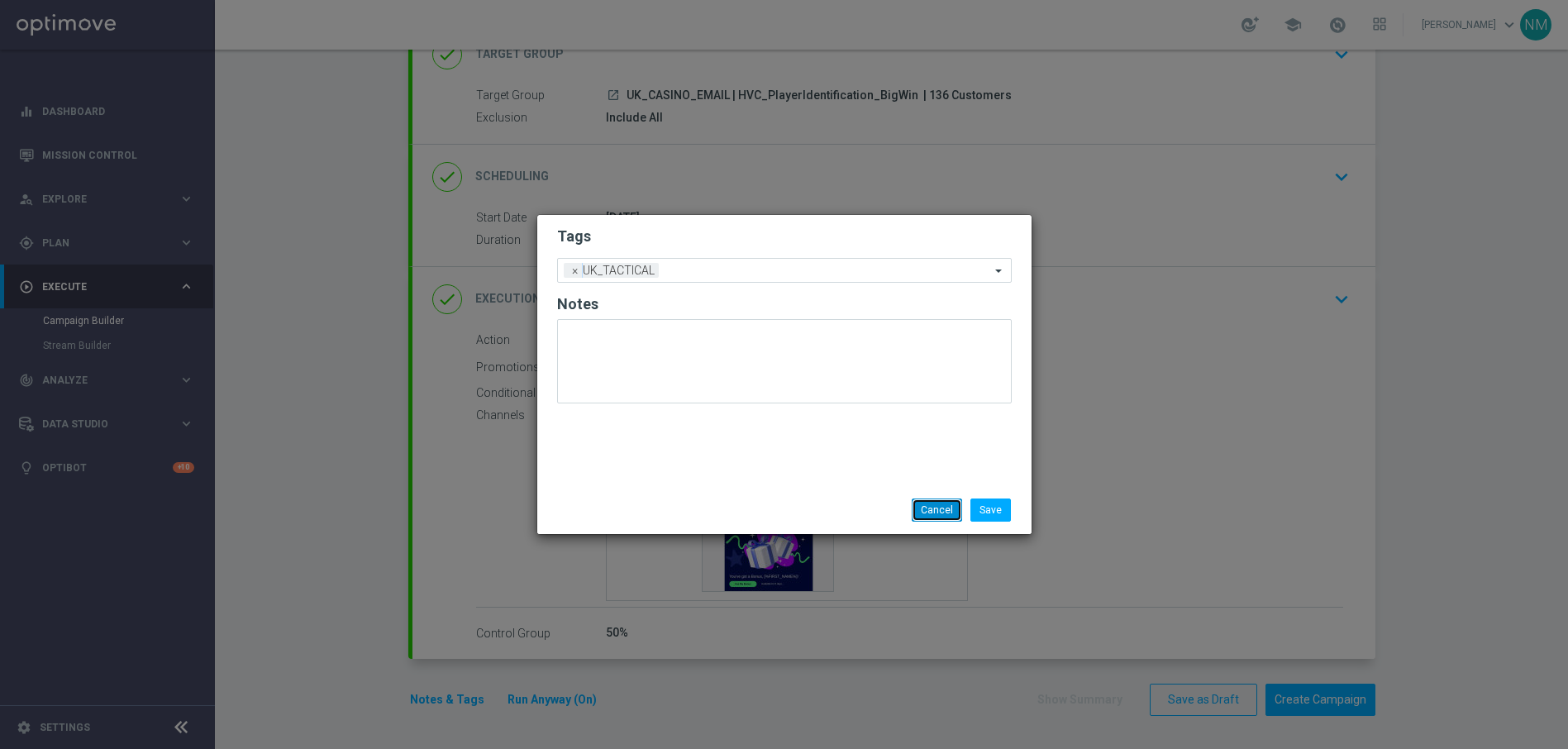
click at [948, 505] on button "Cancel" at bounding box center [936, 509] width 50 height 23
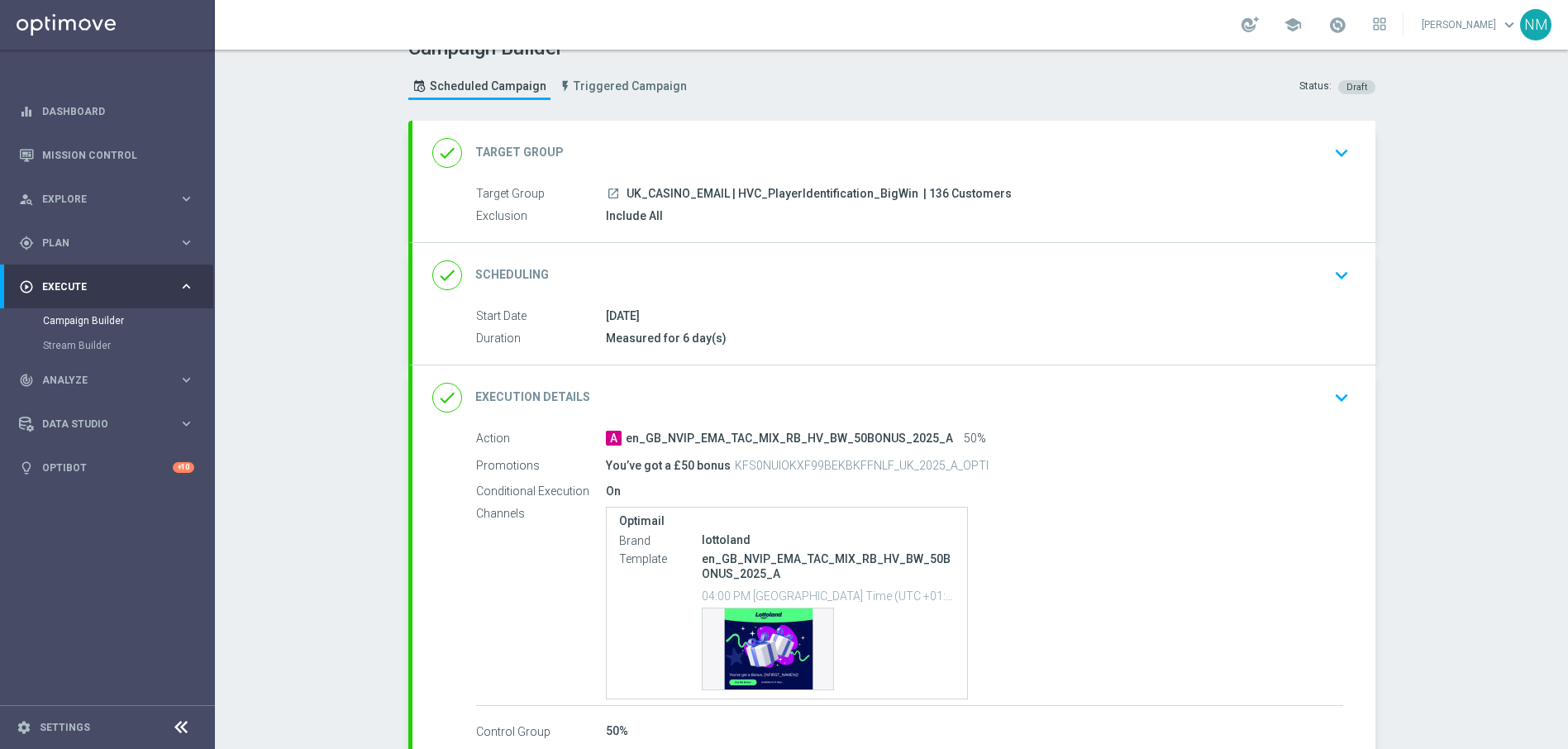
scroll to position [28, 0]
drag, startPoint x: 900, startPoint y: 193, endPoint x: 621, endPoint y: 192, distance: 279.0
click at [621, 192] on div "launch UK_CASINO_EMAIL | HVC_PlayerIdentification_BigWin | 136 Customers" at bounding box center [974, 192] width 737 height 16
copy span "UK_CASINO_EMAIL | HVC_PlayerIdentification_BigWin"
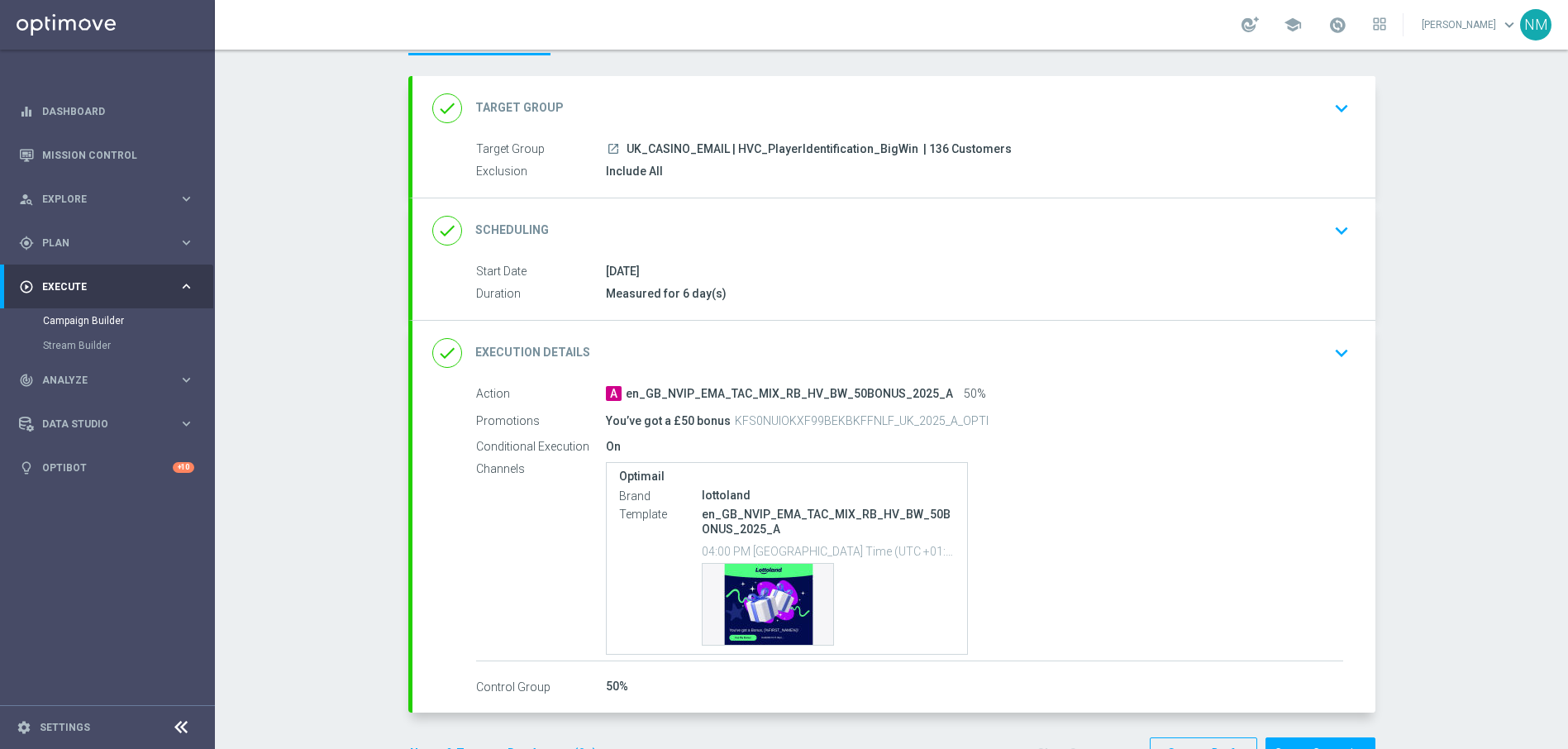
scroll to position [126, 0]
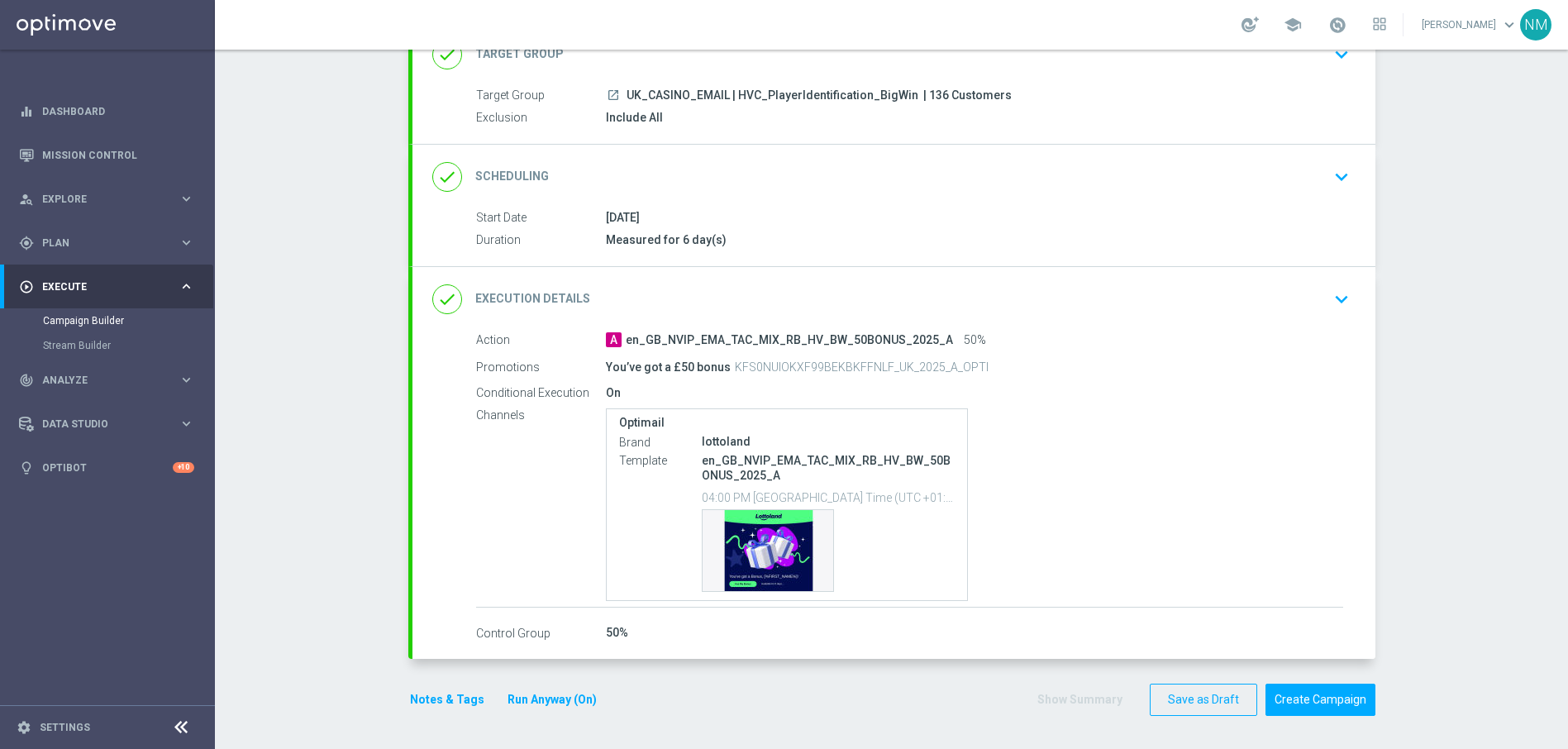
click at [1464, 474] on div "Campaign Builder Scheduled Campaign Triggered Campaign Status: Draft done Targe…" at bounding box center [891, 399] width 1353 height 699
click at [1334, 708] on button "Create Campaign" at bounding box center [1320, 699] width 109 height 32
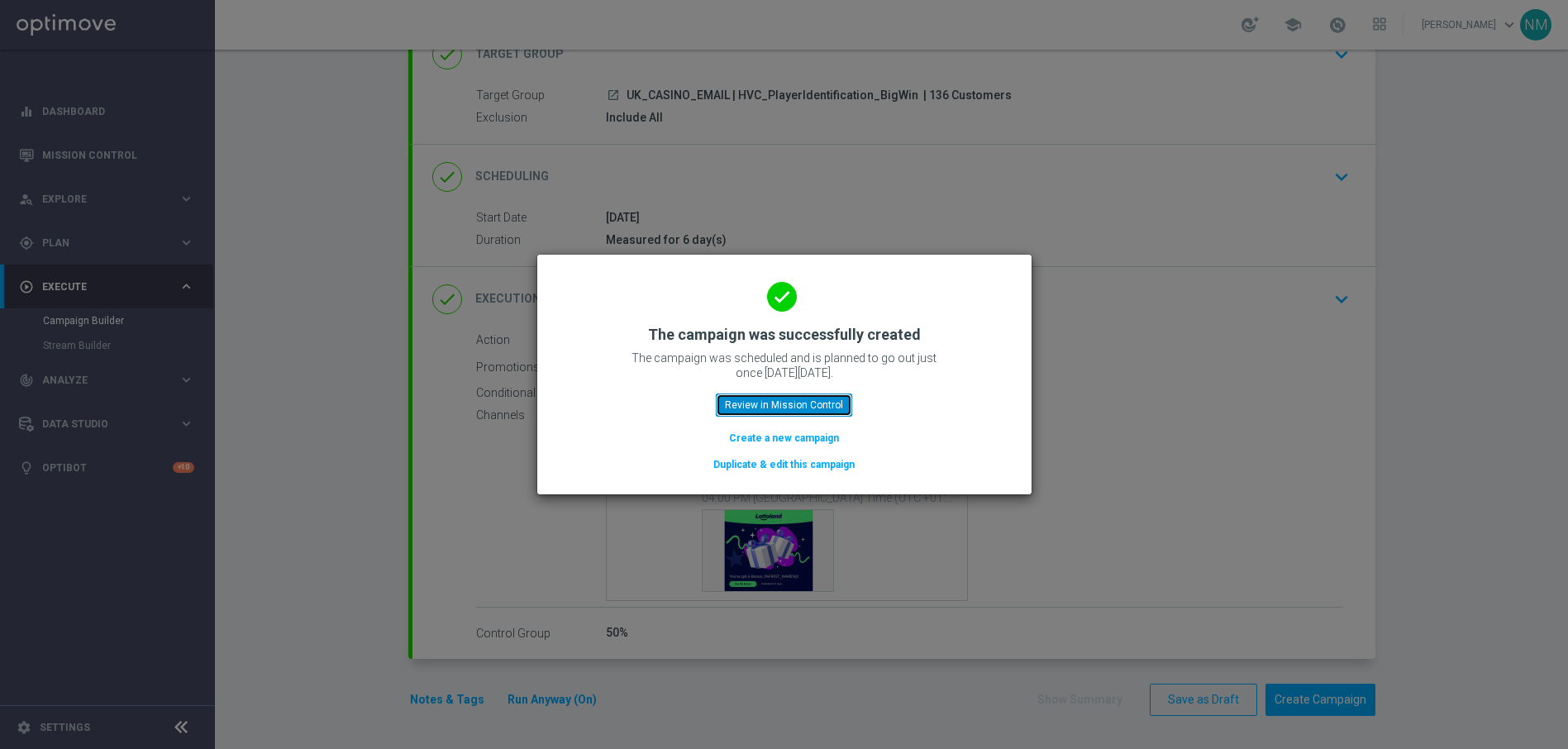
click at [761, 400] on button "Review in Mission Control" at bounding box center [784, 404] width 136 height 23
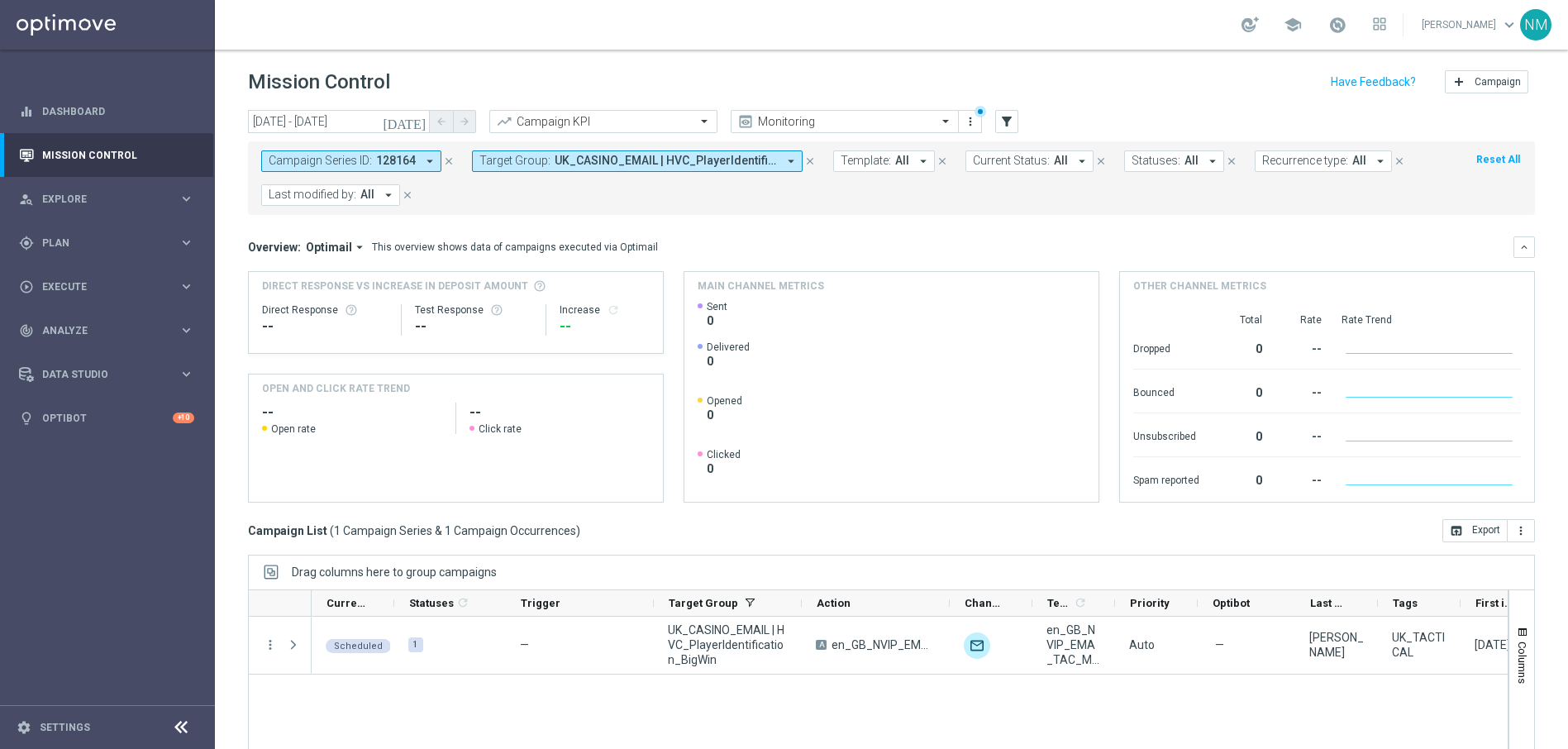
click at [447, 156] on icon "close" at bounding box center [449, 161] width 12 height 12
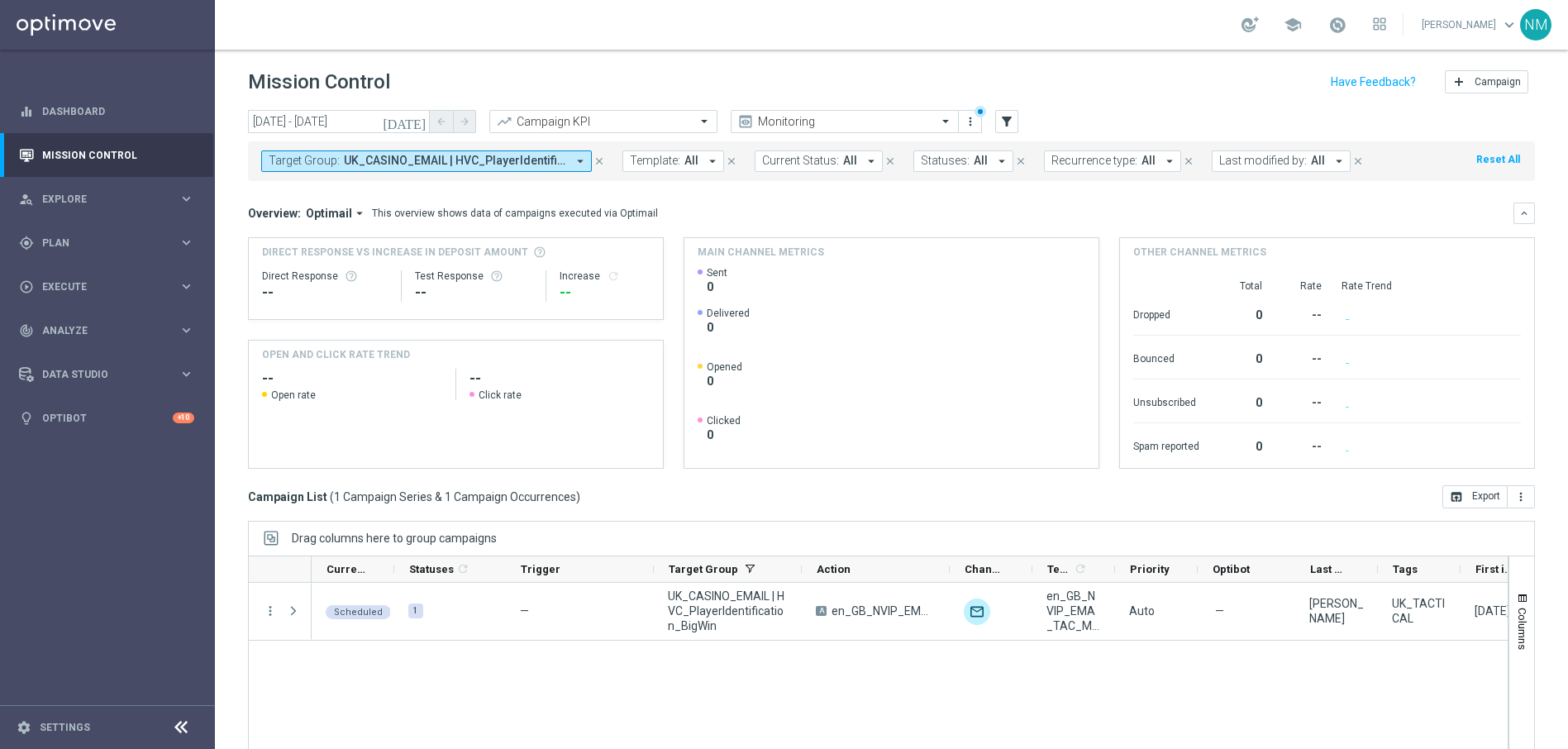
click at [455, 160] on span "UK_CASINO_EMAIL | HVC_PlayerIdentification_BigWin" at bounding box center [455, 161] width 223 height 14
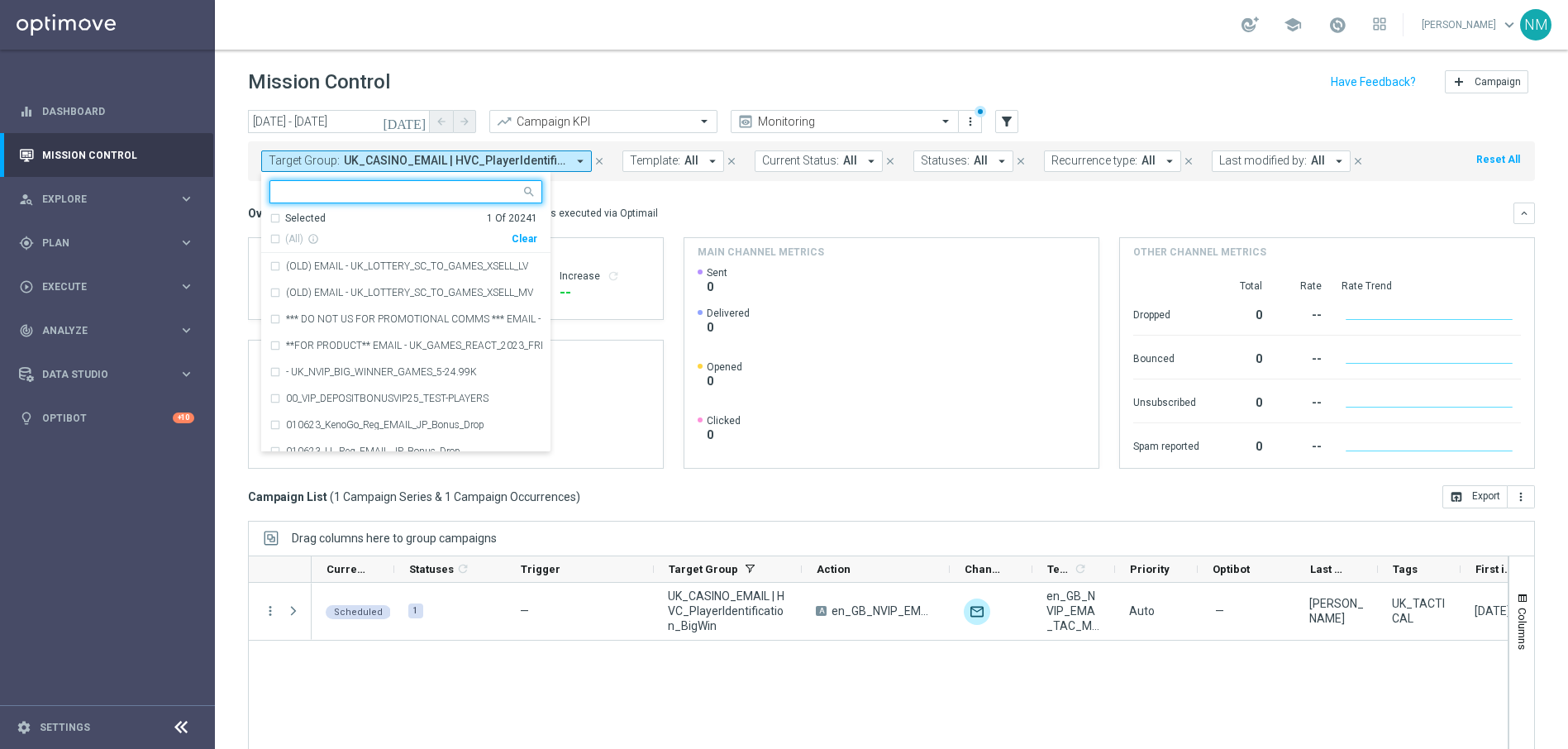
click at [0, 0] on div "Clear" at bounding box center [0, 0] width 0 height 0
click at [469, 192] on input "text" at bounding box center [399, 192] width 242 height 14
paste input "UK_CASINO_EMAIL | HVC_PlayerIdentification_Big Loss_BigDeps"
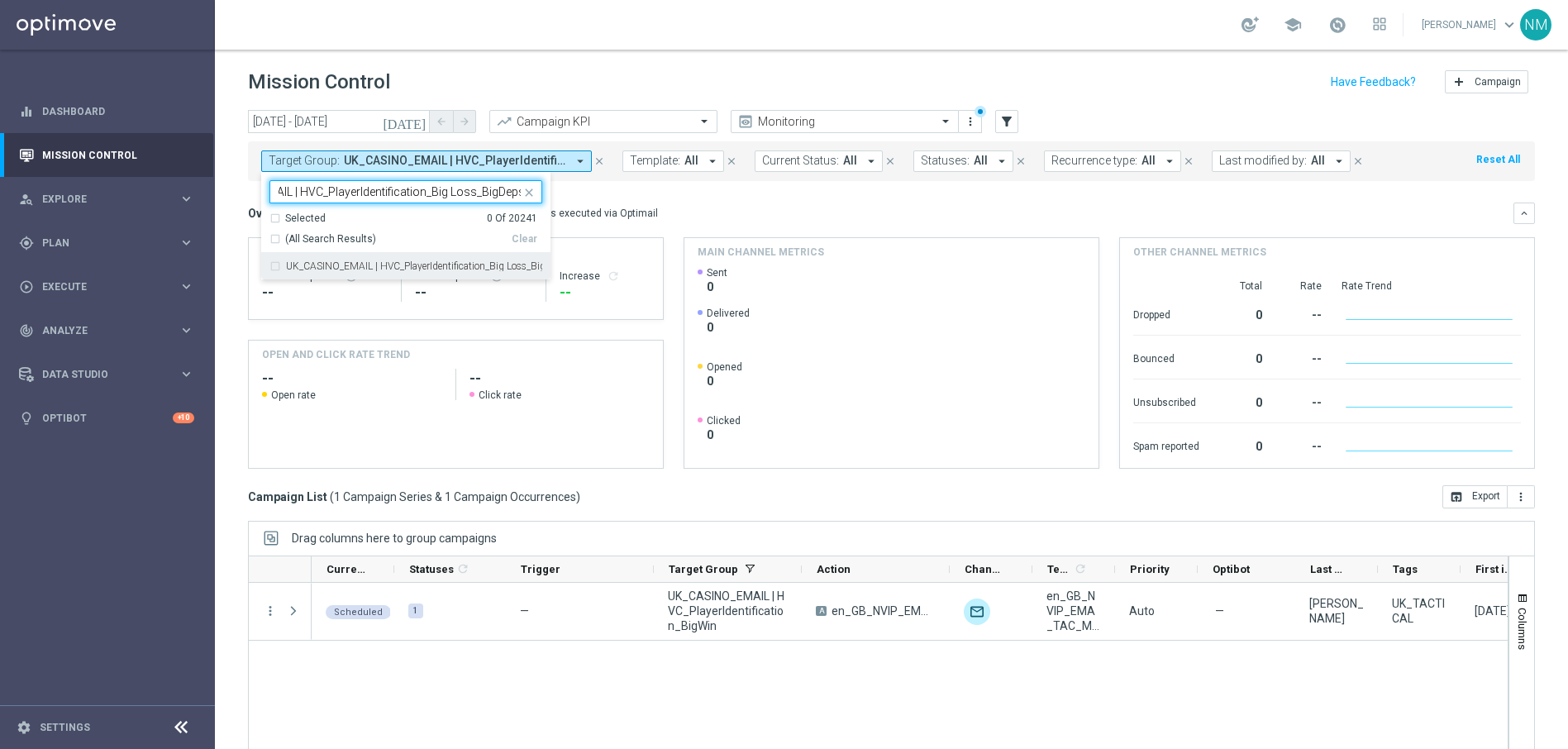
click at [474, 264] on label "UK_CASINO_EMAIL | HVC_PlayerIdentification_Big Loss_BigDeps" at bounding box center [413, 265] width 256 height 10
type input "UK_CASINO_EMAIL | HVC_PlayerIdentification_Big Loss_BigDeps"
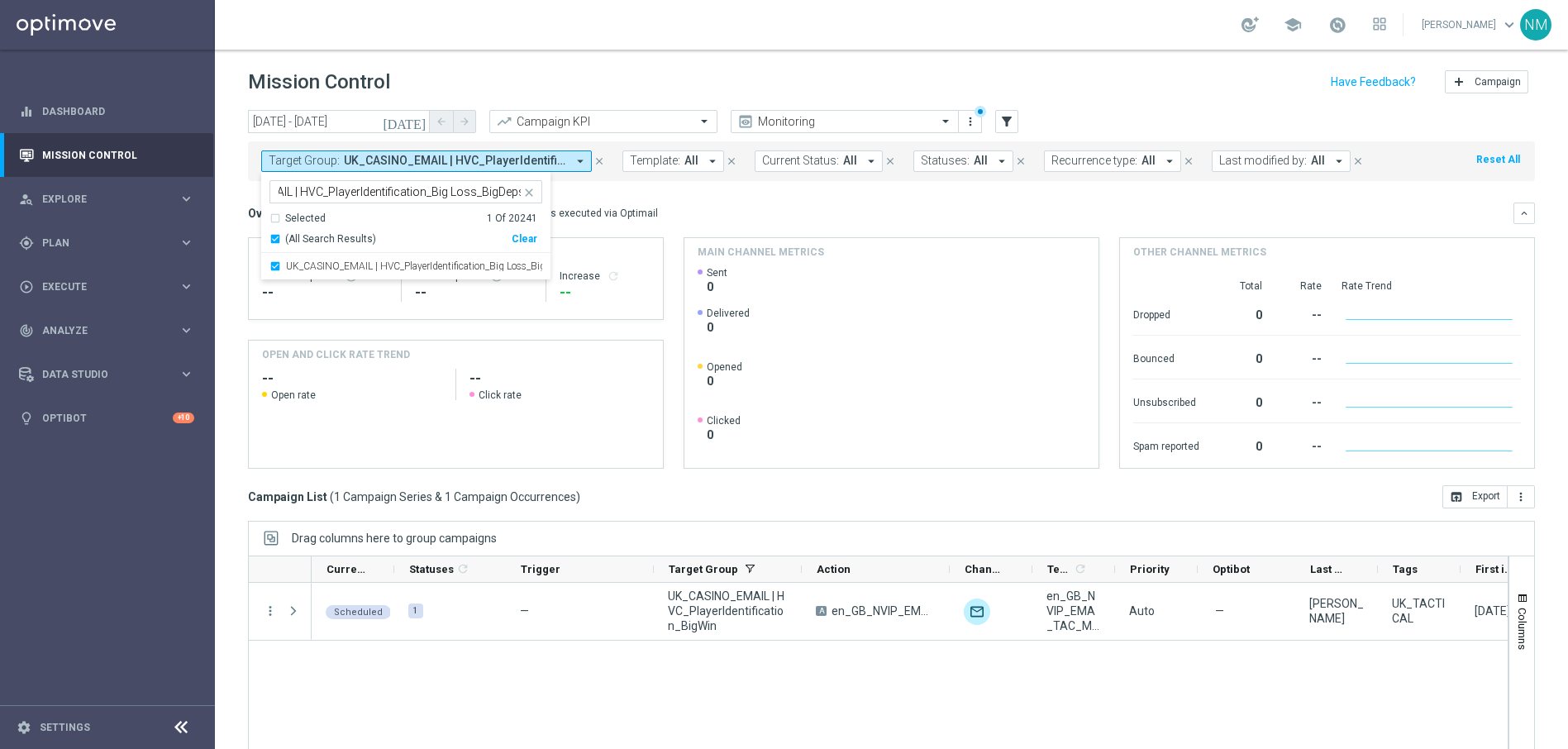
scroll to position [0, 0]
click at [716, 221] on div "Overview: Optimail arrow_drop_down This overview shows data of campaigns execut…" at bounding box center [891, 213] width 1287 height 22
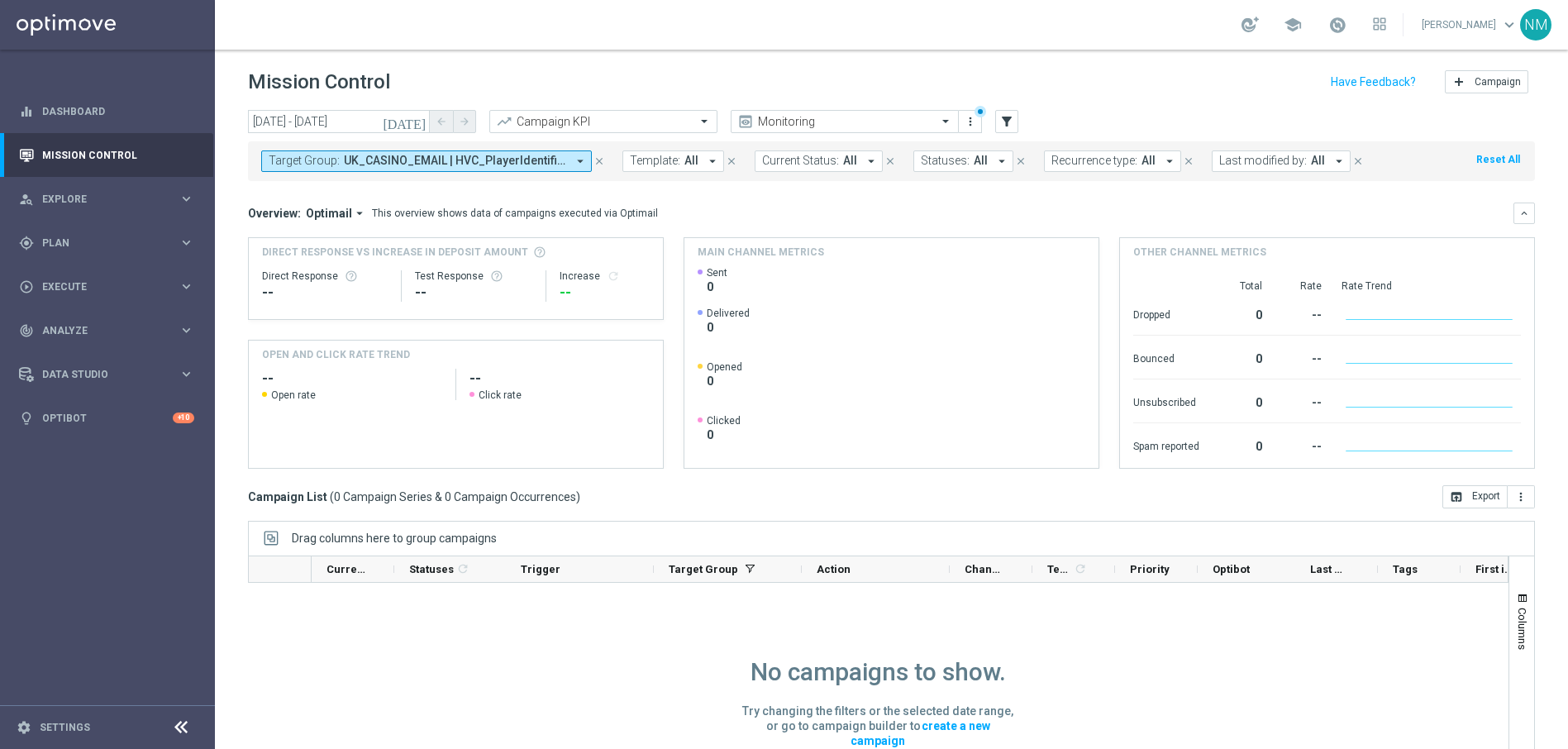
click at [423, 120] on icon "[DATE]" at bounding box center [404, 121] width 45 height 15
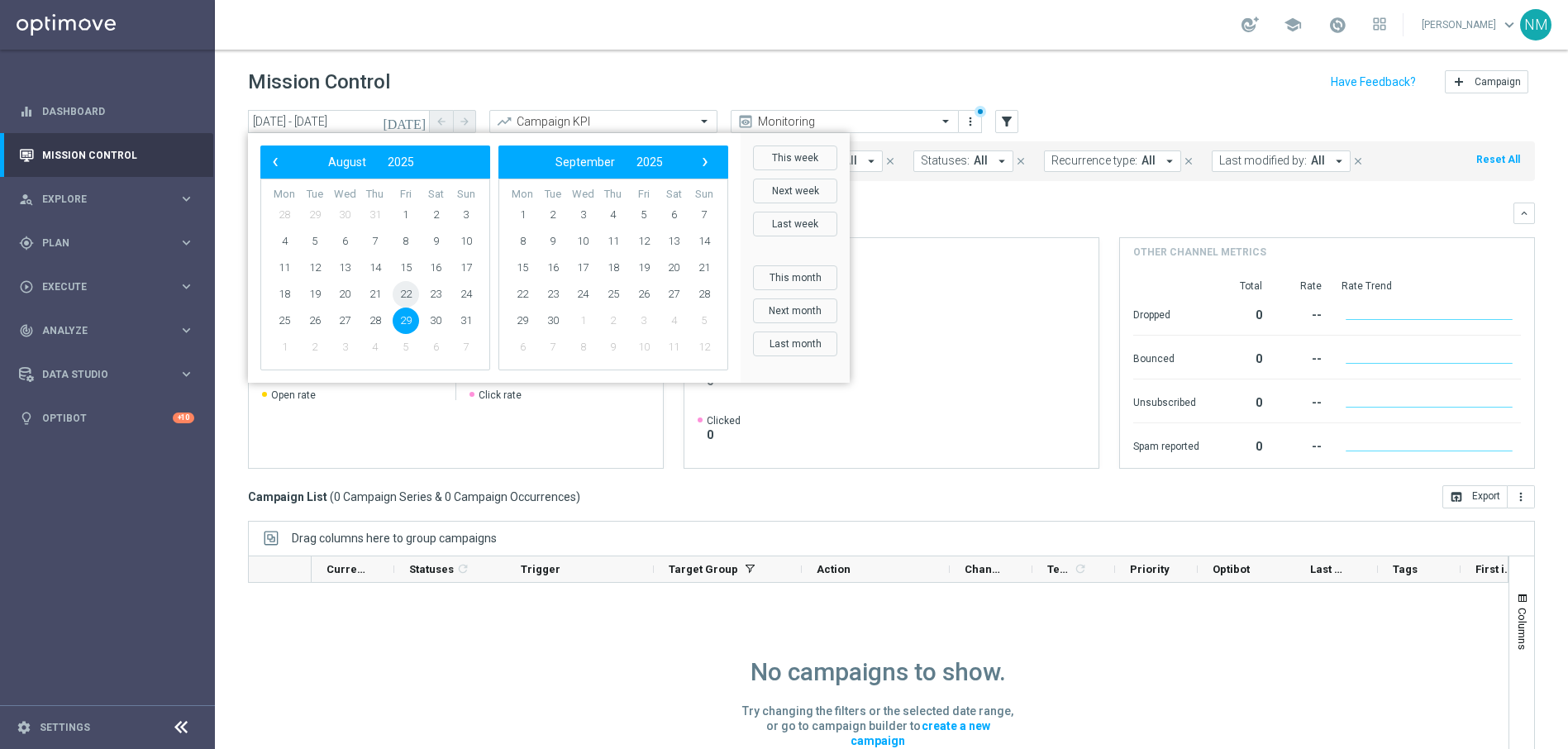
click at [407, 289] on span "22" at bounding box center [405, 294] width 26 height 26
click at [410, 310] on span "29" at bounding box center [405, 320] width 26 height 26
type input "22 Aug 2025 - 29 Aug 2025"
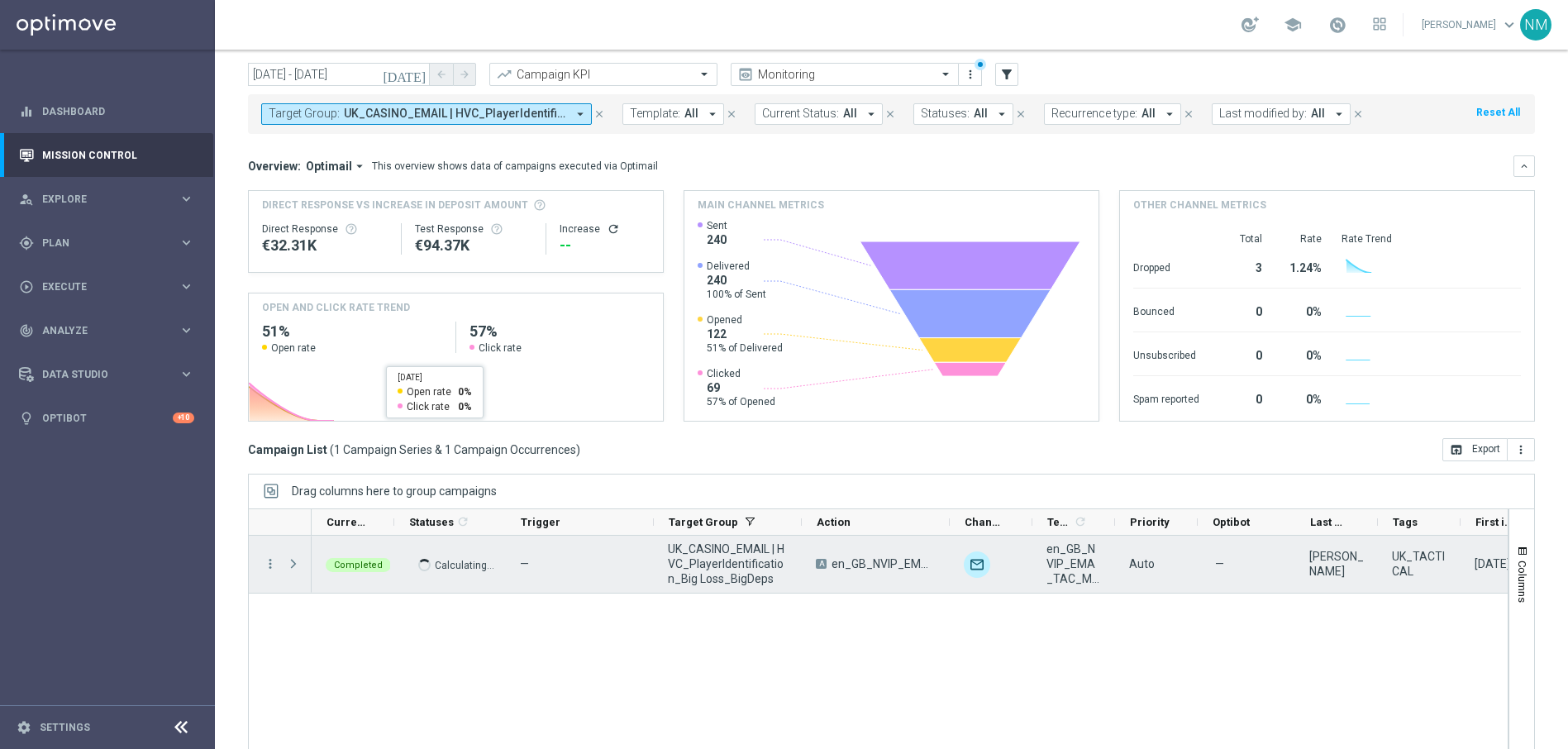
scroll to position [78, 0]
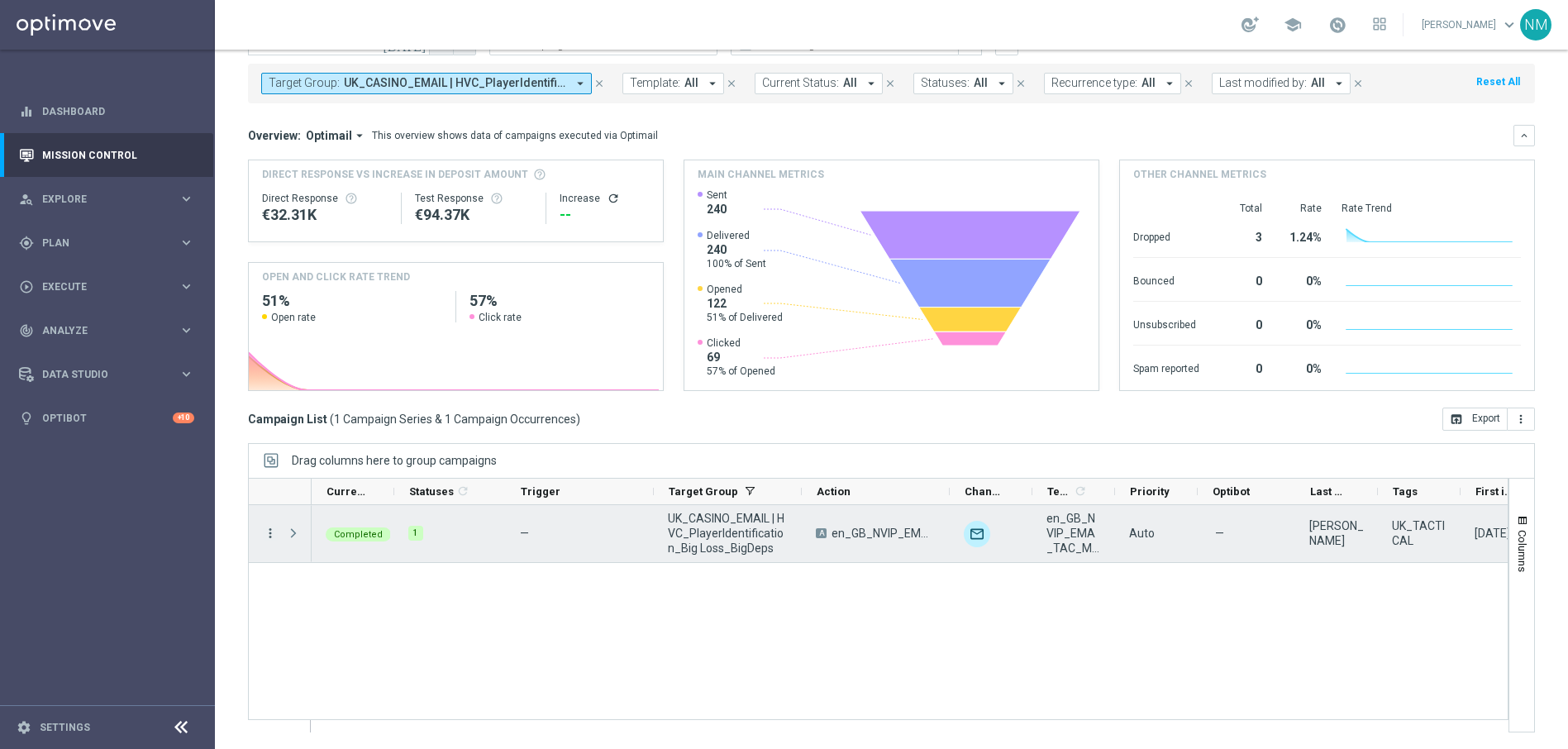
click at [268, 537] on icon "more_vert" at bounding box center [270, 533] width 15 height 15
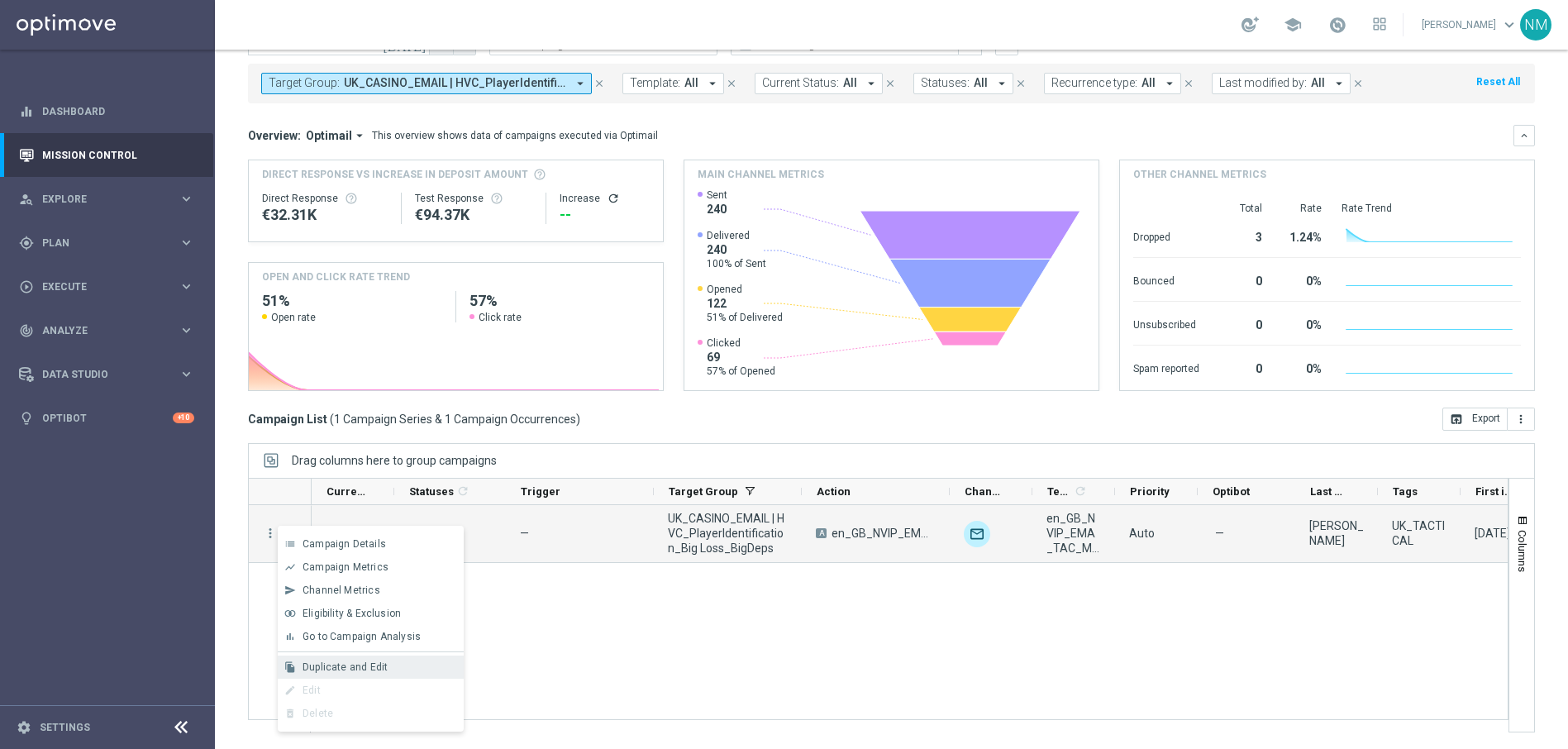
click at [323, 672] on span "Duplicate and Edit" at bounding box center [345, 667] width 85 height 12
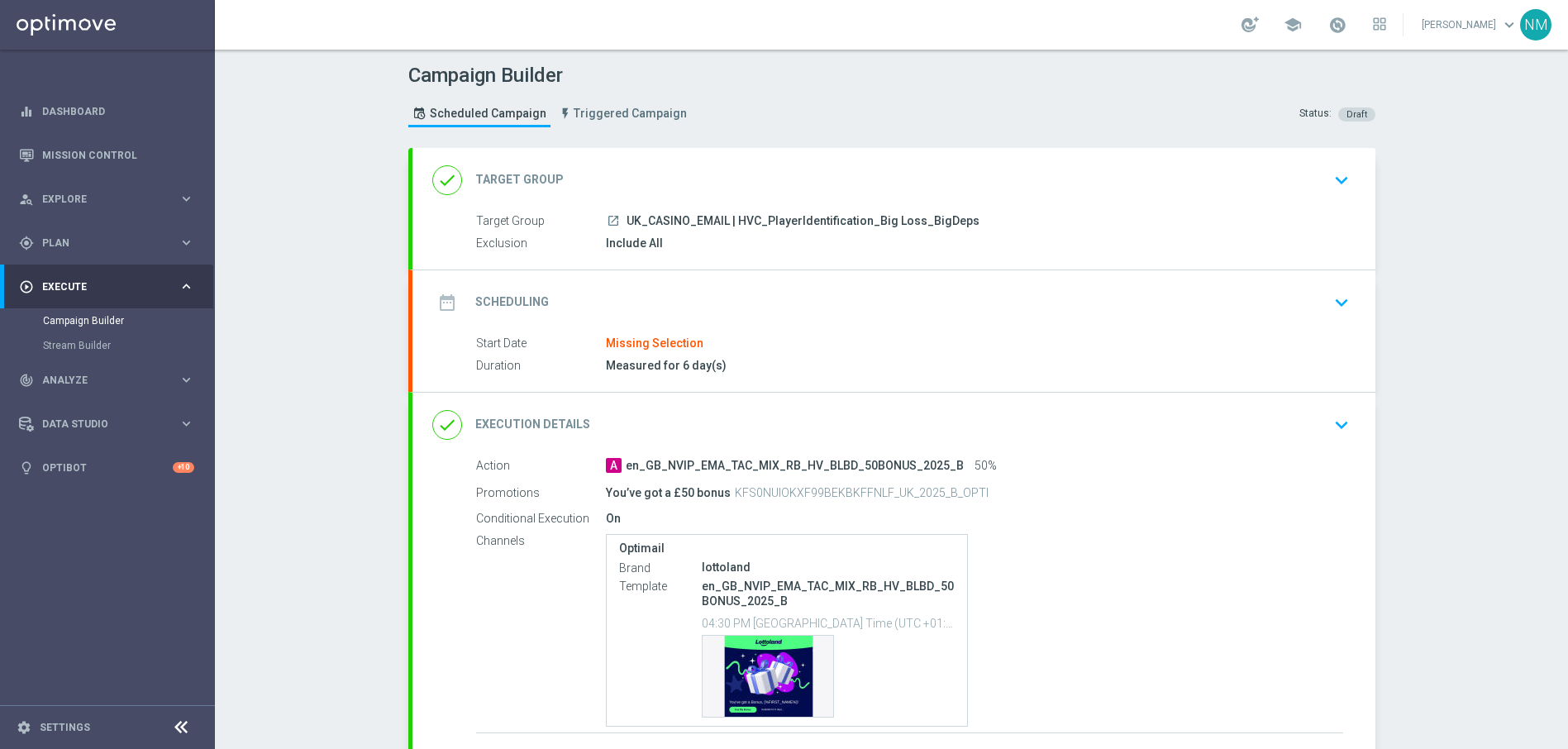
click at [898, 310] on div "date_range Scheduling keyboard_arrow_down" at bounding box center [894, 302] width 923 height 31
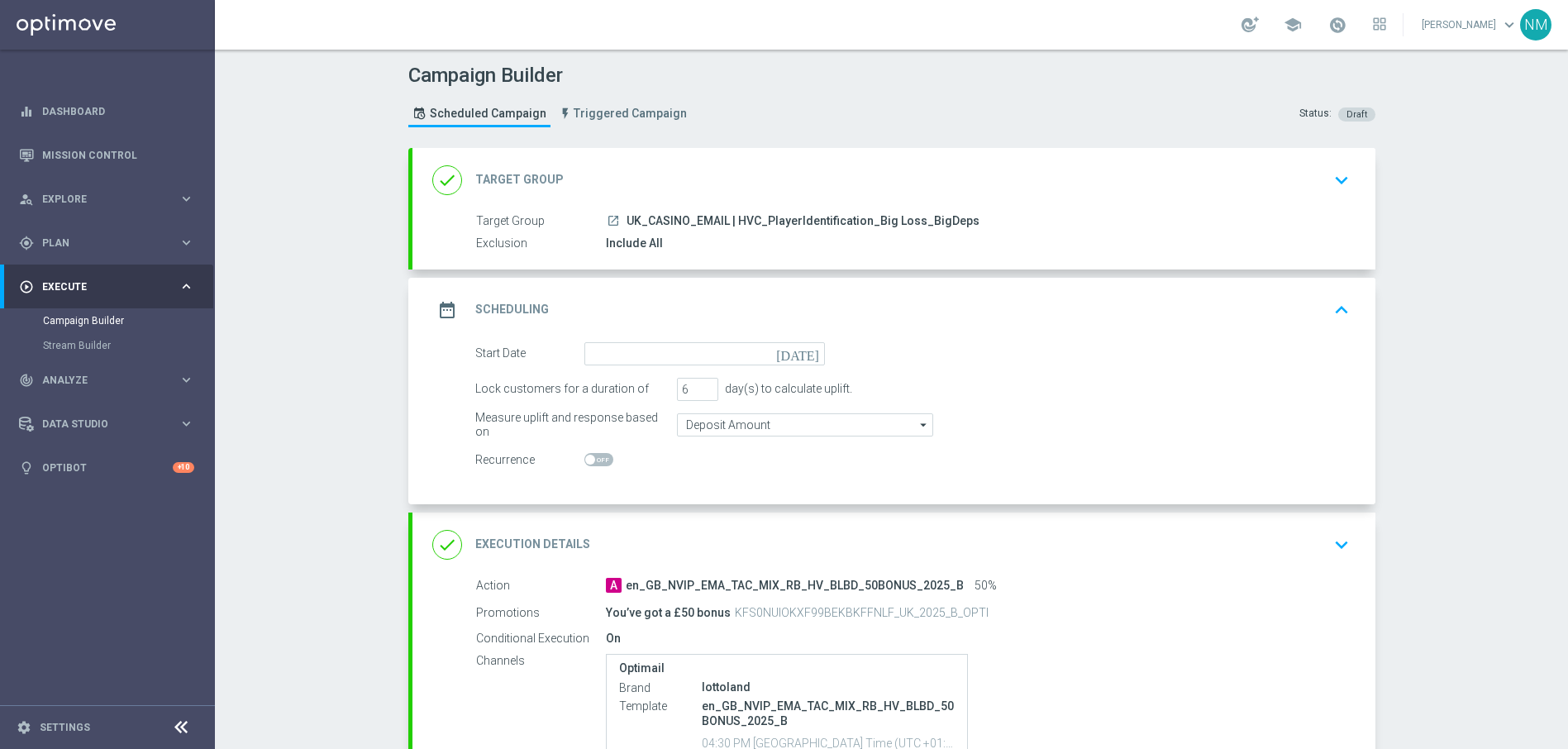
click at [808, 349] on icon "[DATE]" at bounding box center [800, 351] width 48 height 18
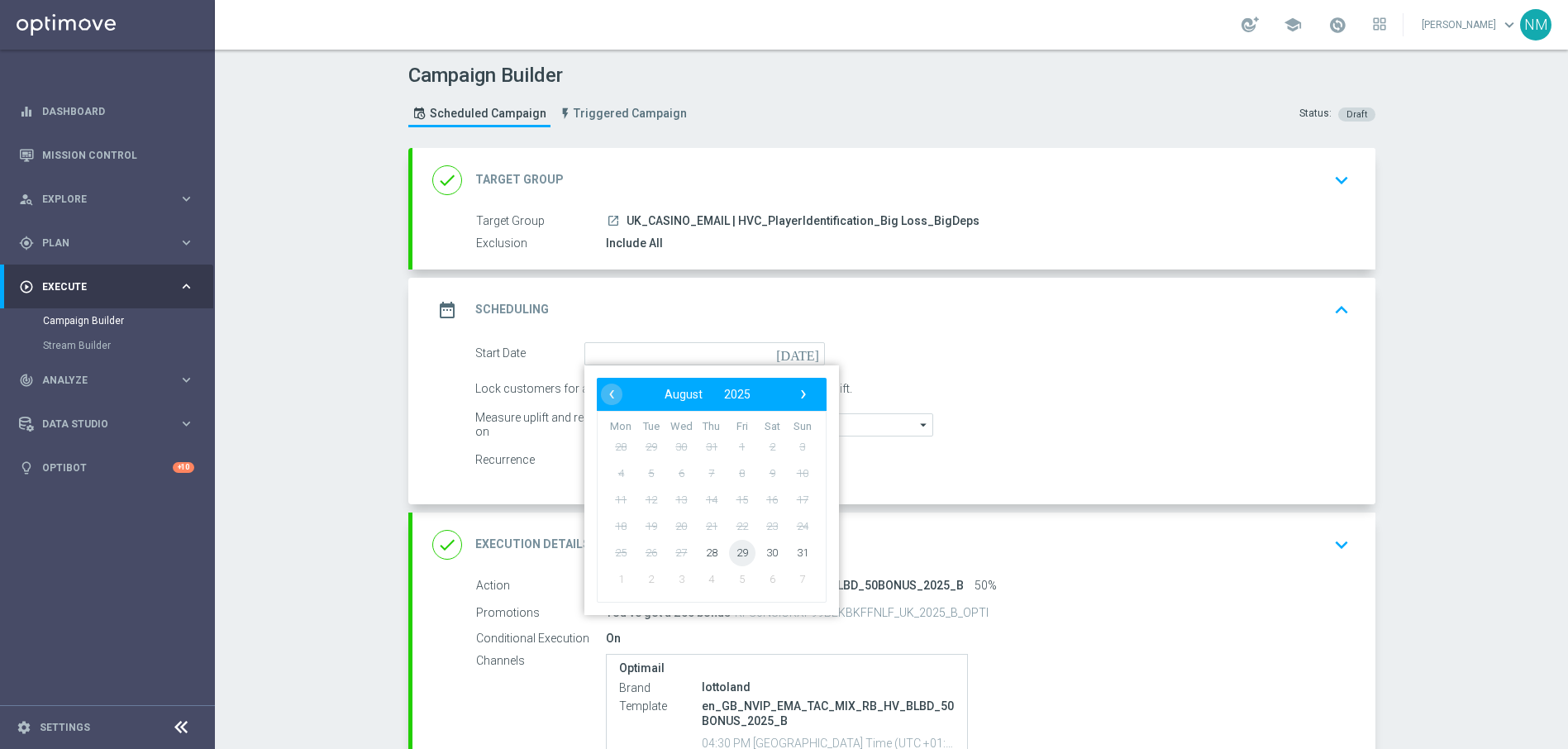
click at [738, 556] on span "29" at bounding box center [741, 552] width 26 height 26
type input "[DATE]"
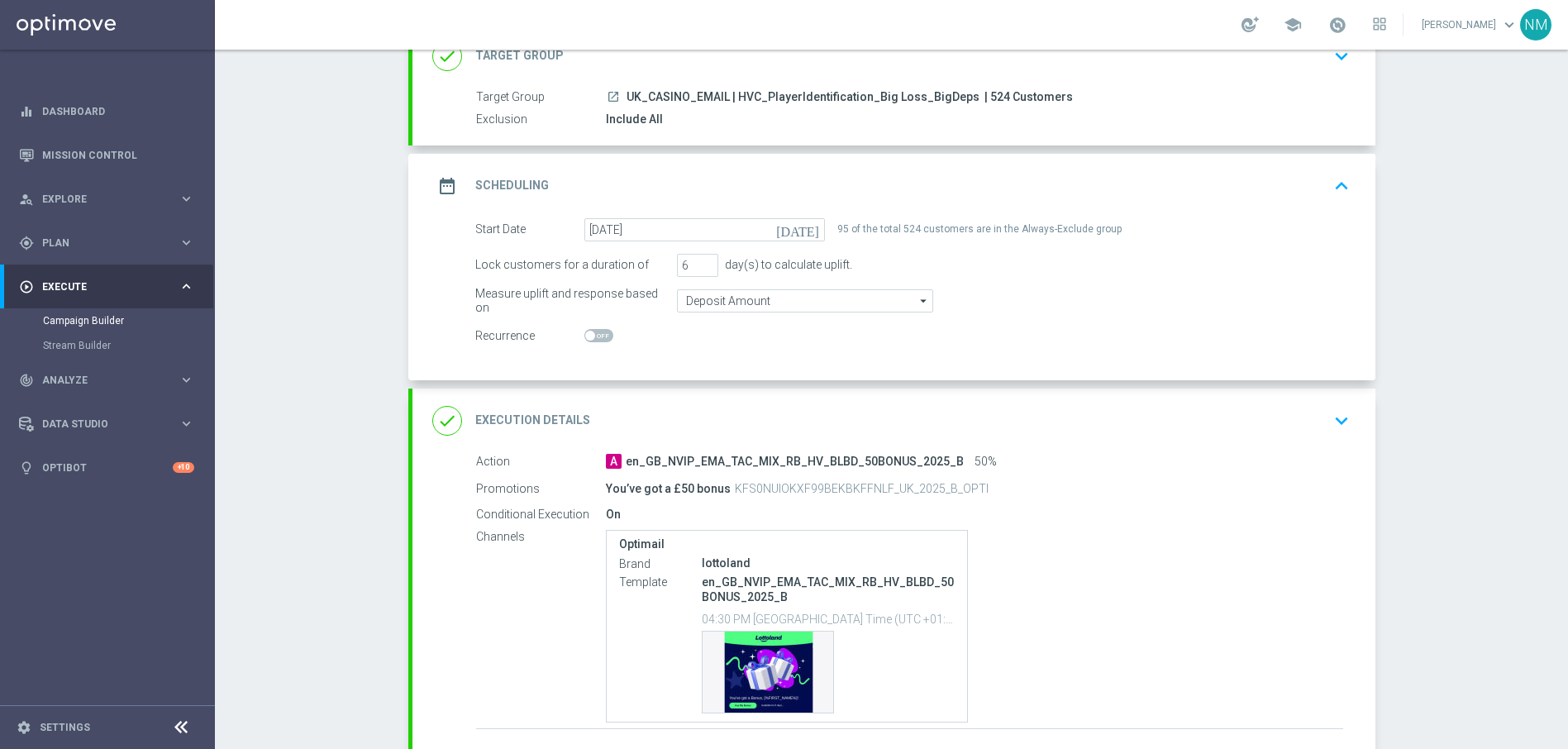
scroll to position [245, 0]
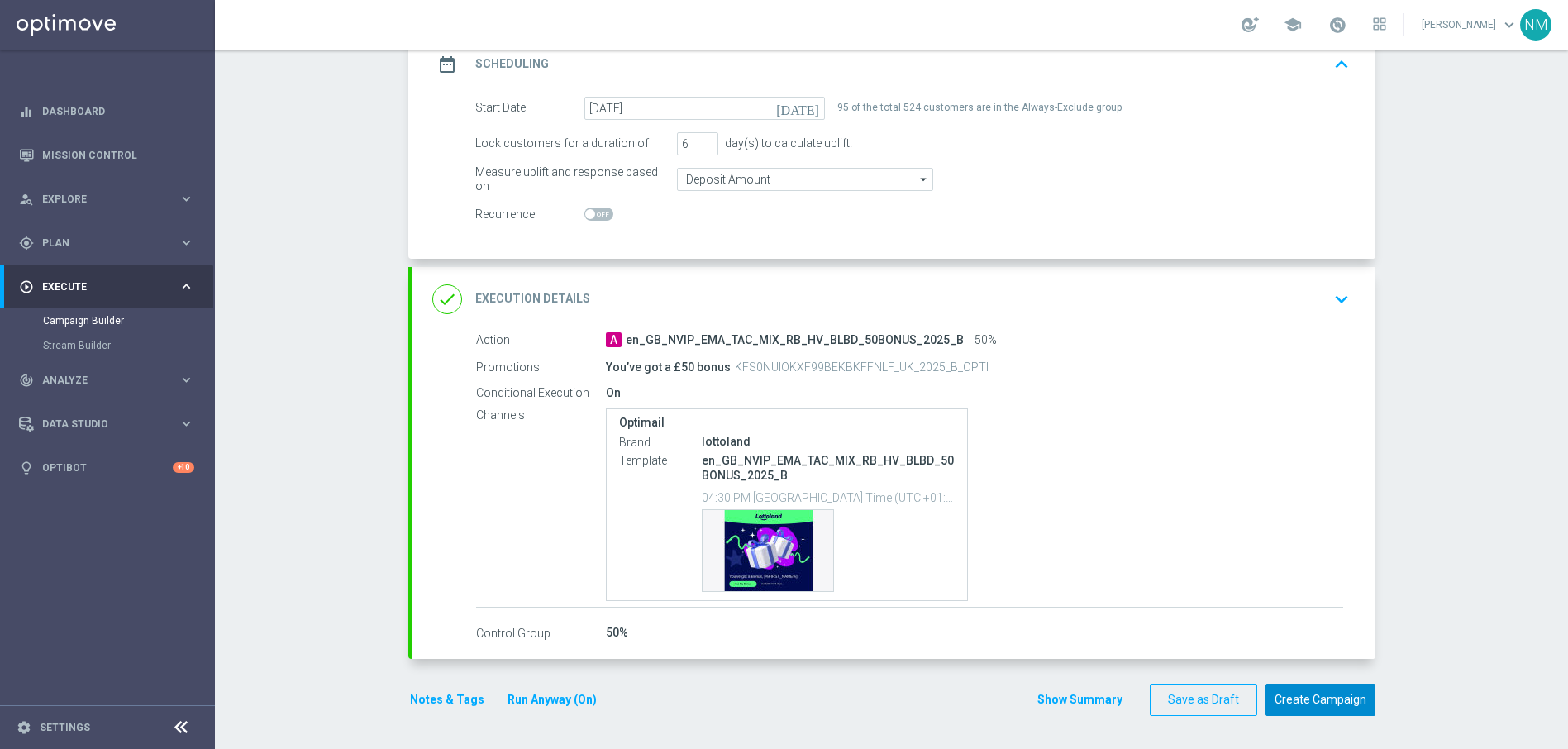
click at [1322, 690] on button "Create Campaign" at bounding box center [1320, 699] width 109 height 32
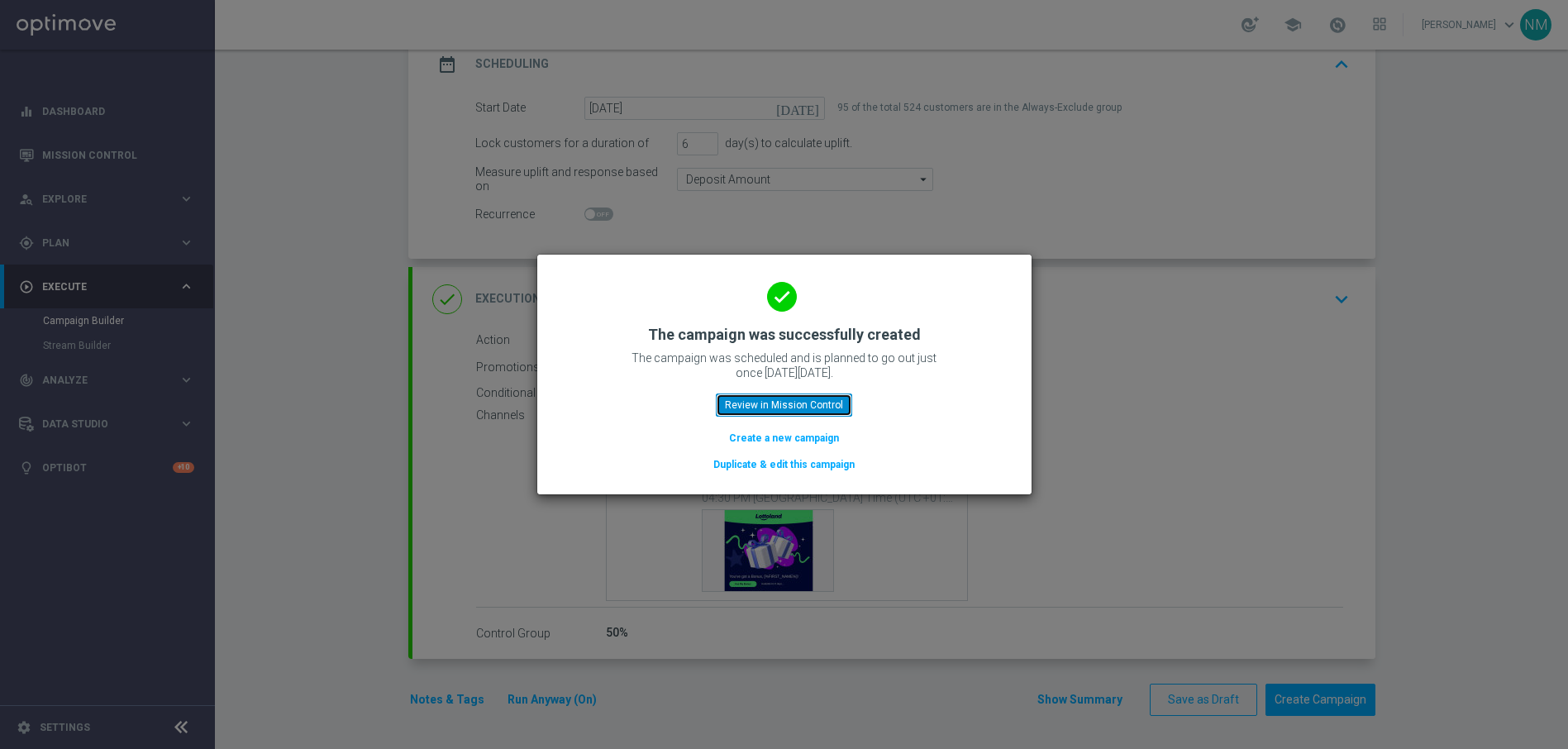
click at [748, 410] on button "Review in Mission Control" at bounding box center [784, 404] width 136 height 23
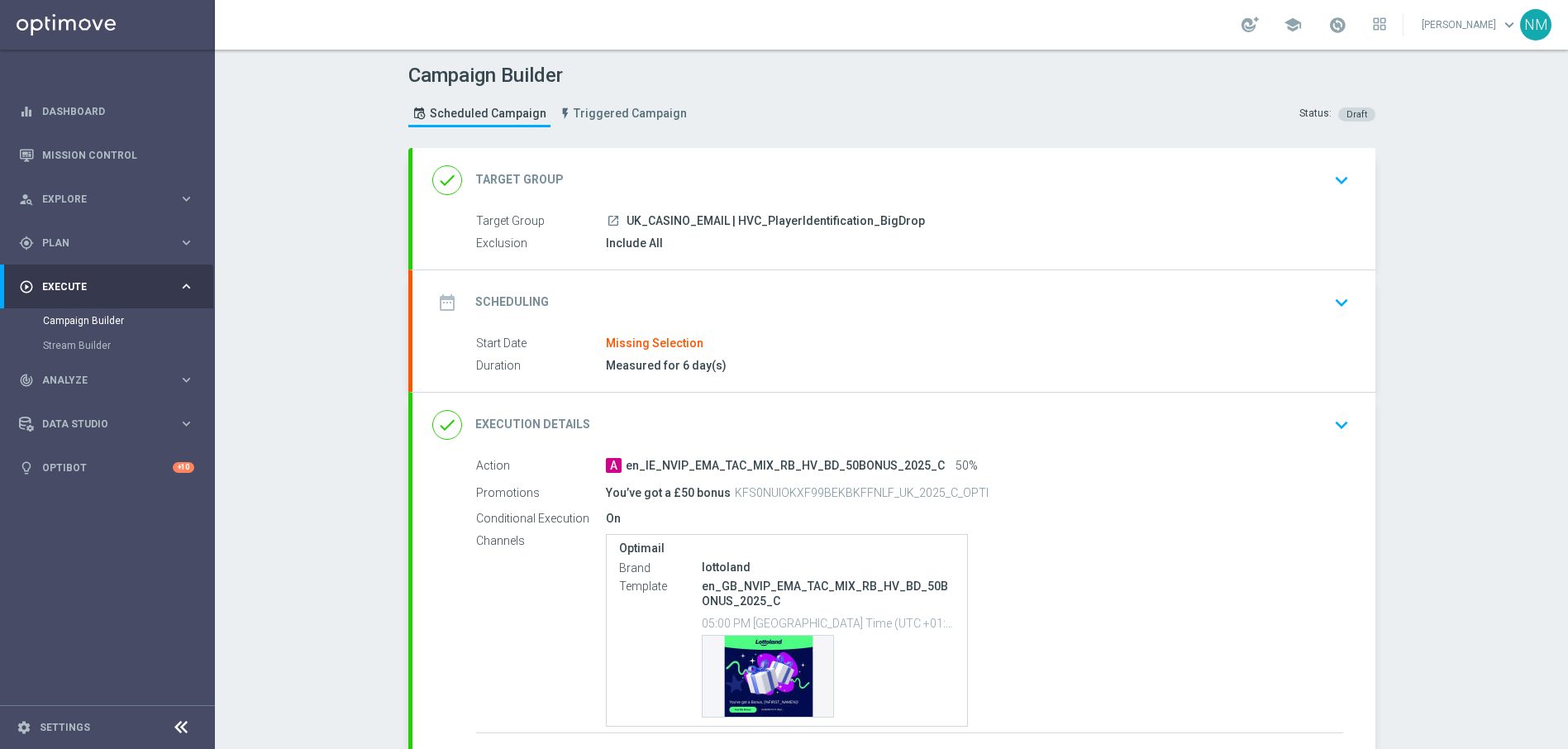
click at [1311, 296] on div "date_range Scheduling keyboard_arrow_down" at bounding box center [894, 302] width 923 height 31
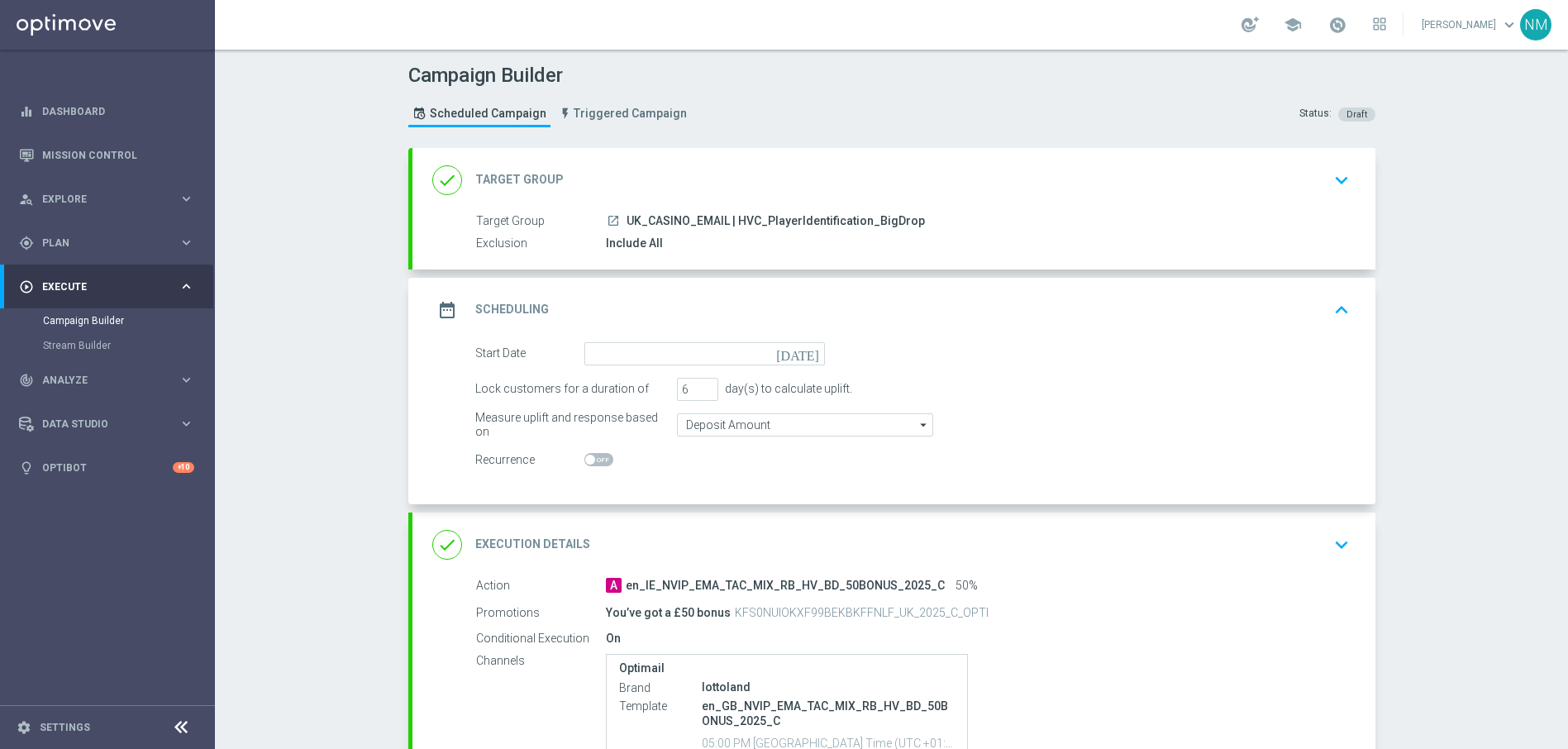
click at [811, 357] on icon "[DATE]" at bounding box center [800, 351] width 48 height 18
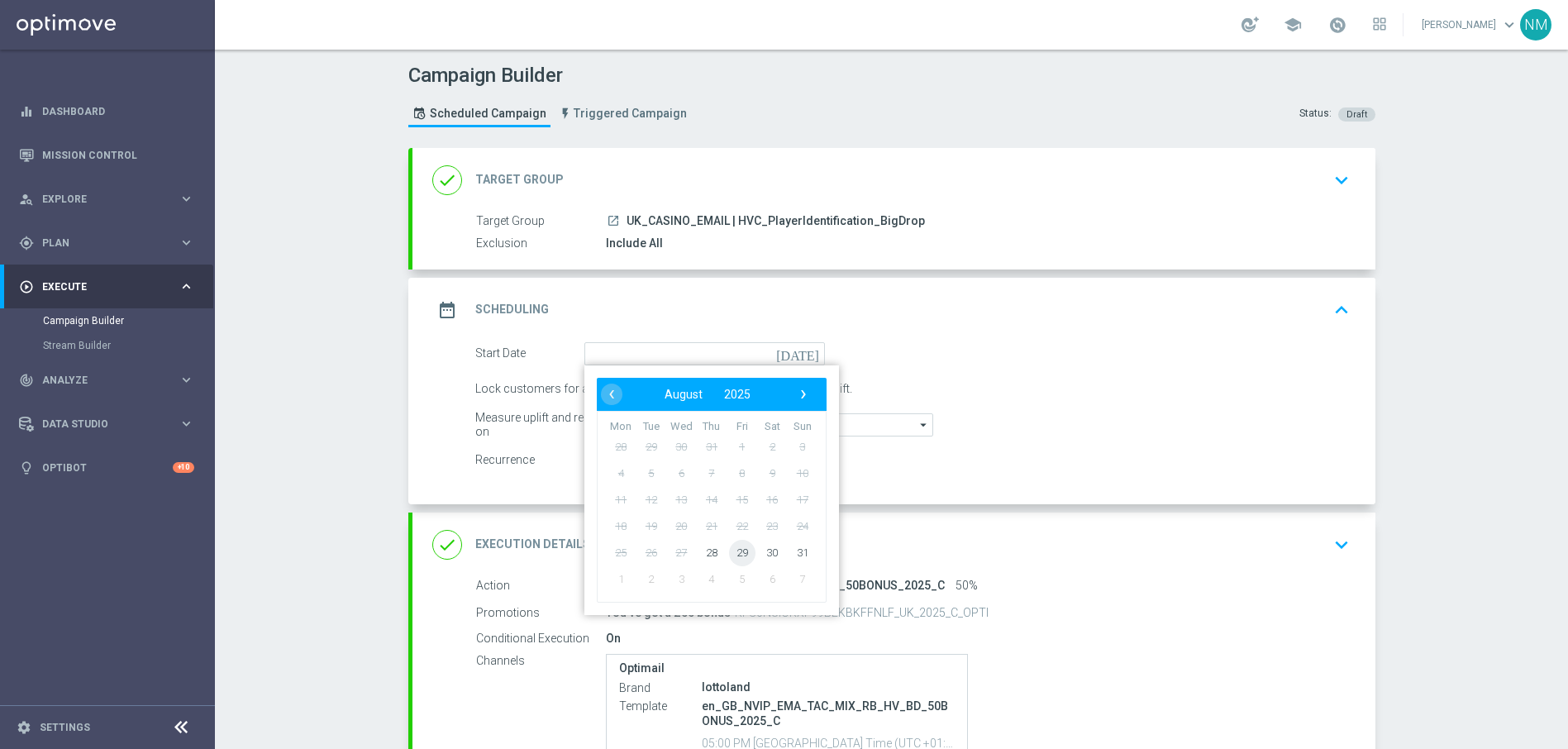
click at [741, 552] on span "29" at bounding box center [741, 552] width 26 height 26
type input "[DATE]"
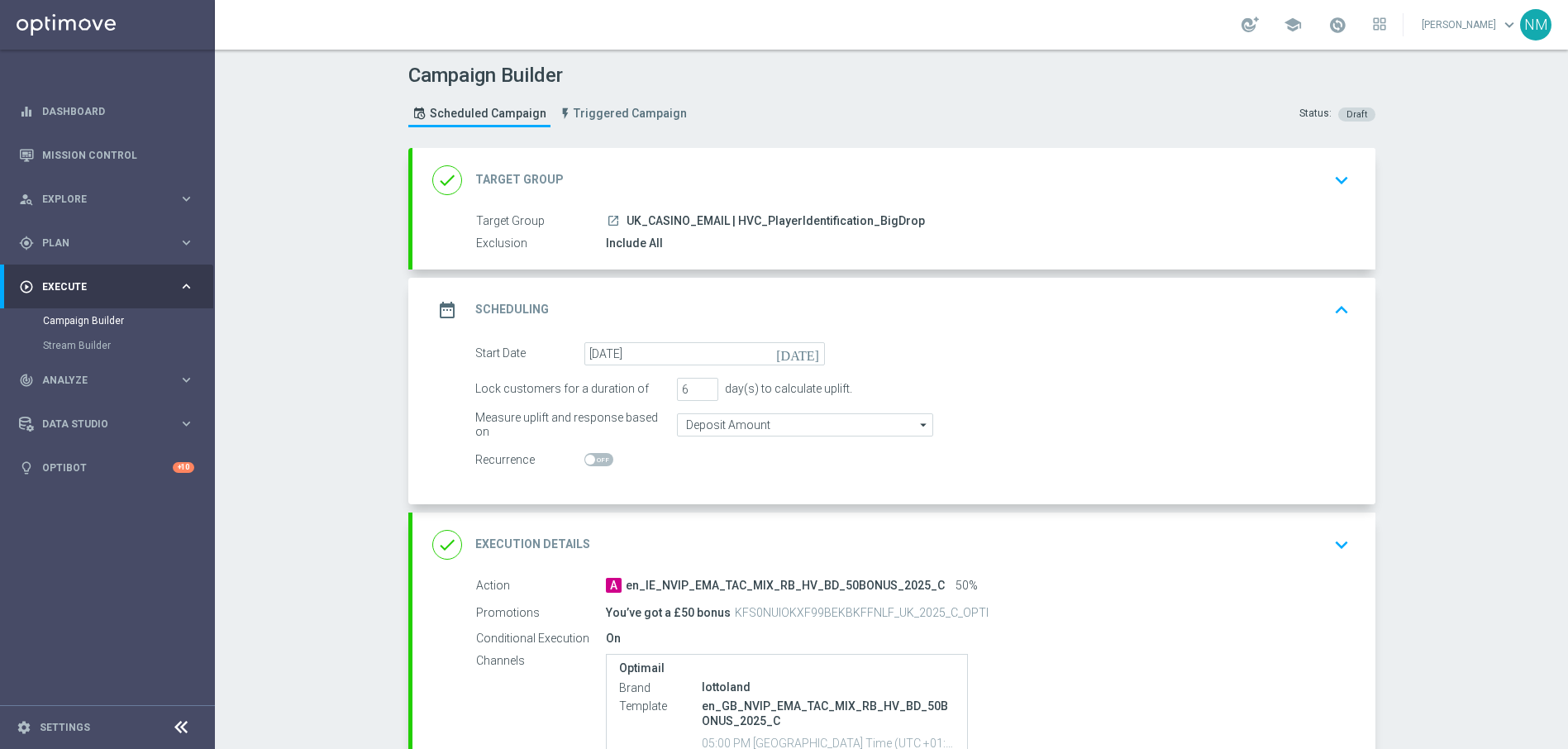
click at [1011, 231] on div "Target Group launch UK_CASINO_EMAIL | HVC_PlayerIdentification_BigDrop Exclusio…" at bounding box center [893, 233] width 962 height 40
click at [1334, 180] on icon "keyboard_arrow_down" at bounding box center [1341, 180] width 25 height 25
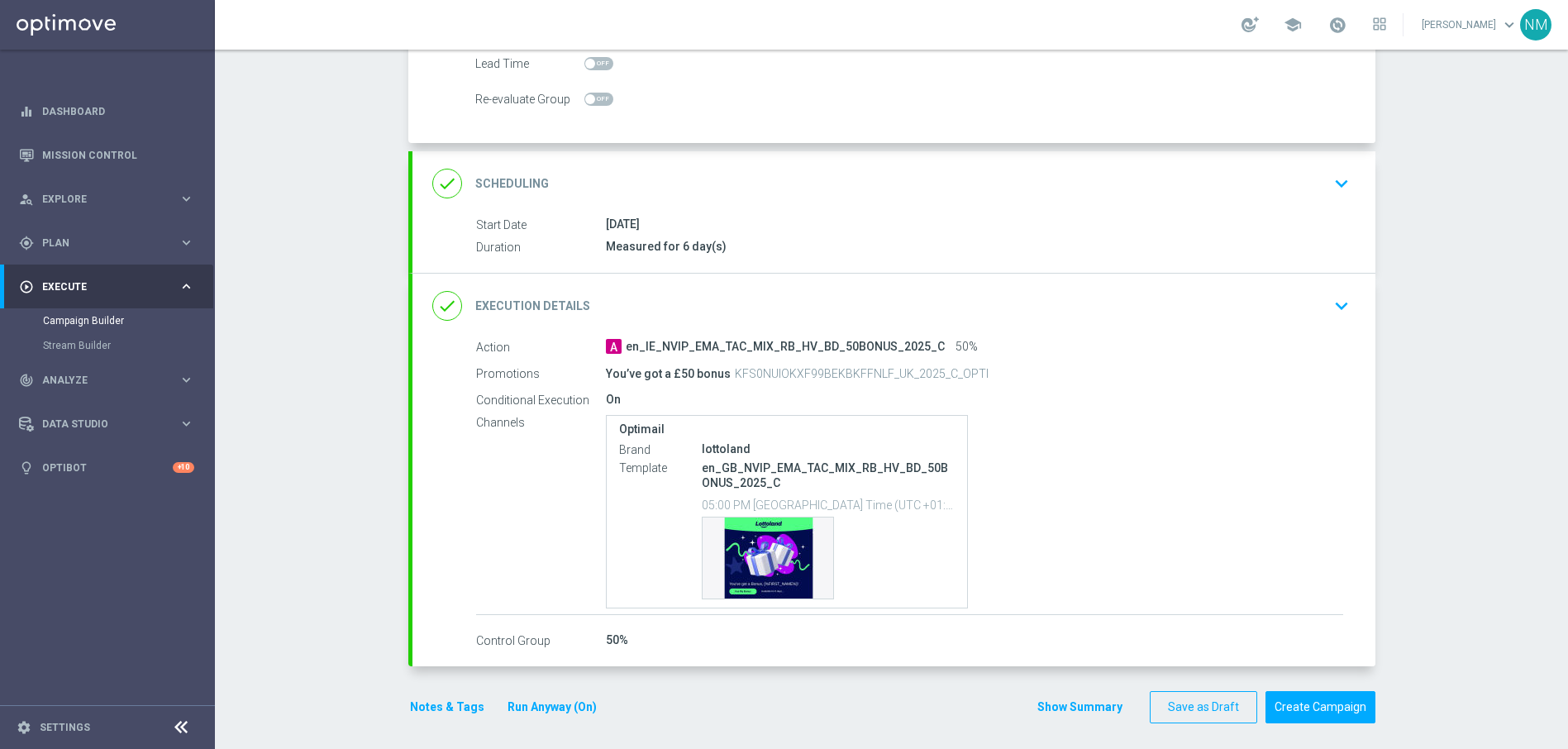
scroll to position [257, 0]
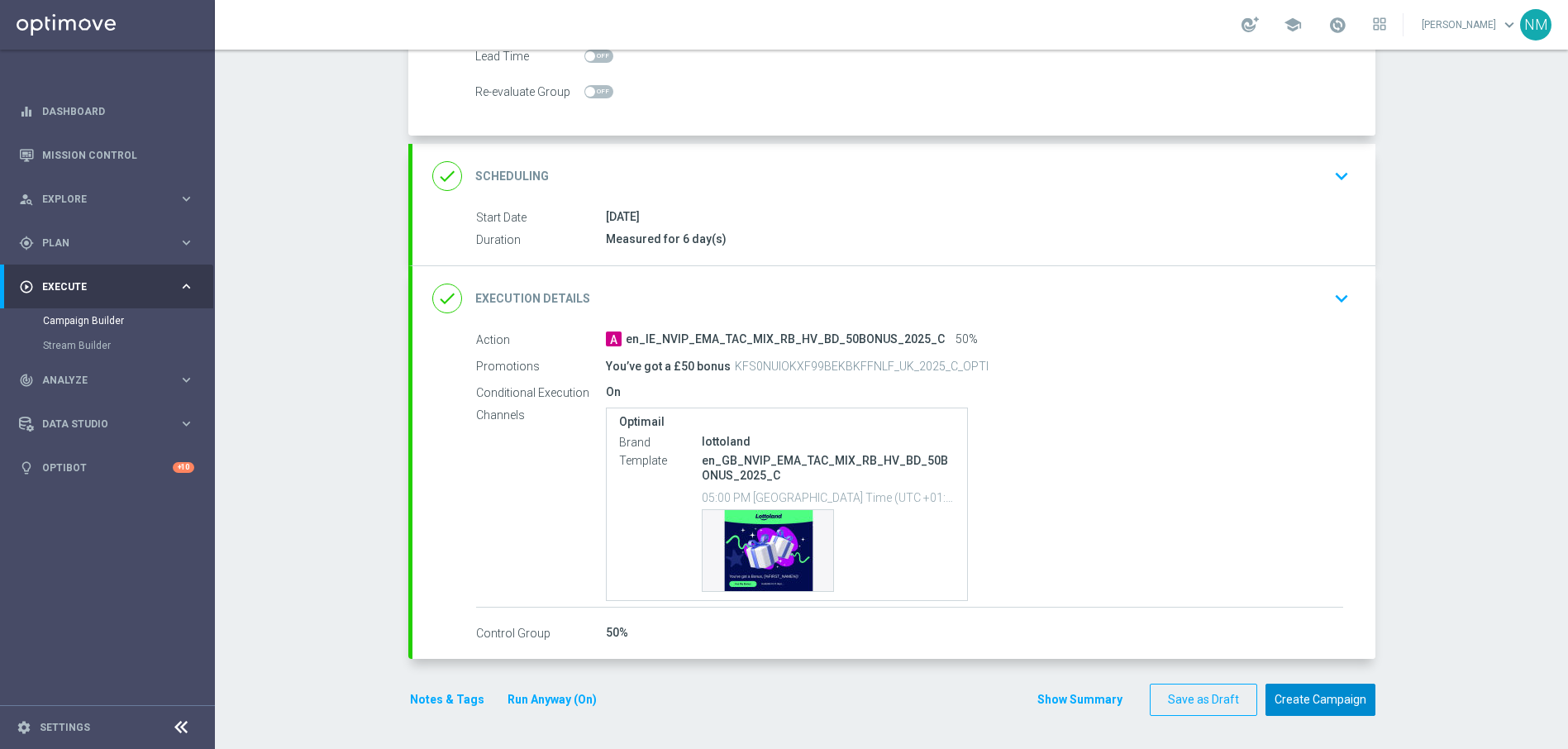
click at [1332, 696] on button "Create Campaign" at bounding box center [1320, 699] width 109 height 32
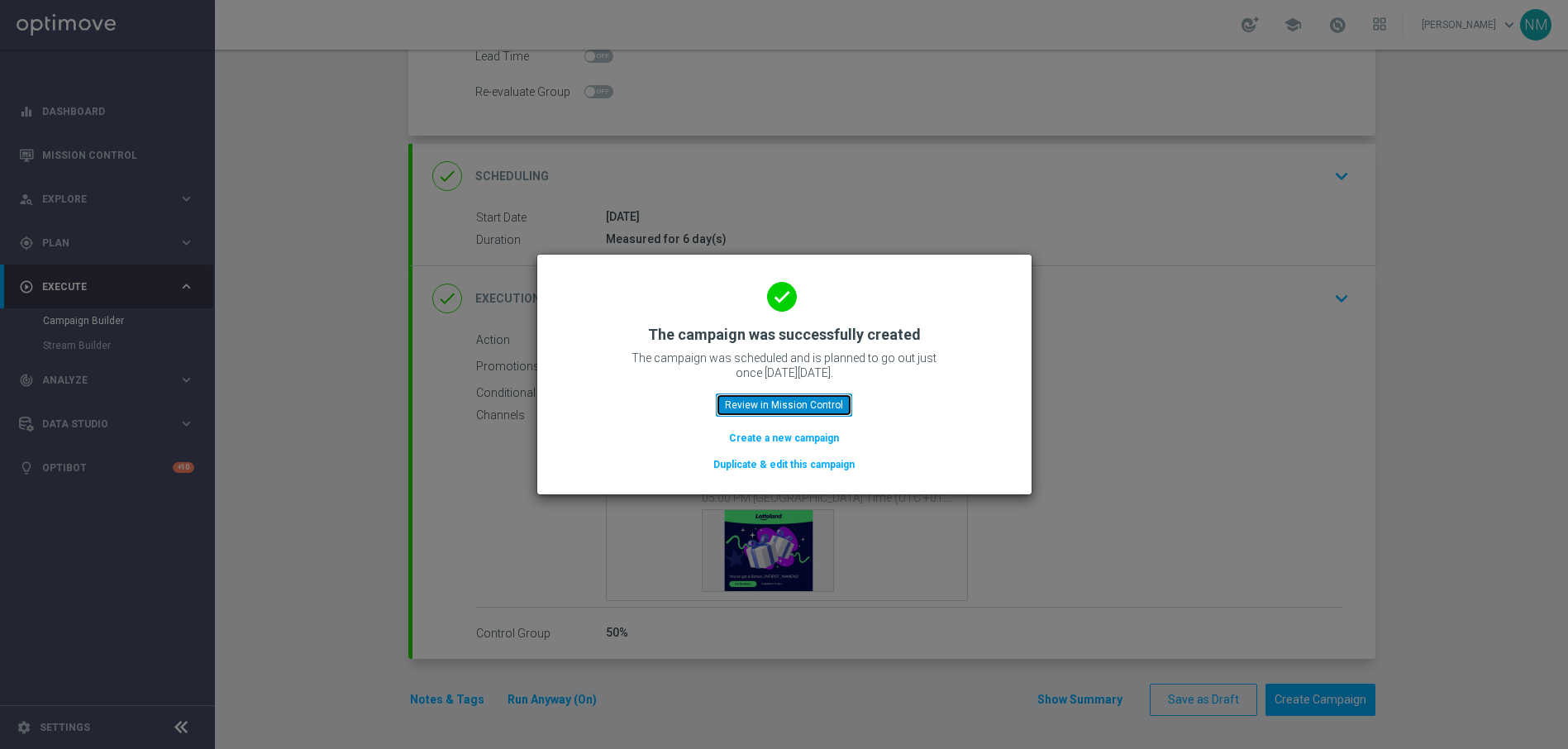
click at [788, 404] on button "Review in Mission Control" at bounding box center [784, 404] width 136 height 23
